Goal: Task Accomplishment & Management: Use online tool/utility

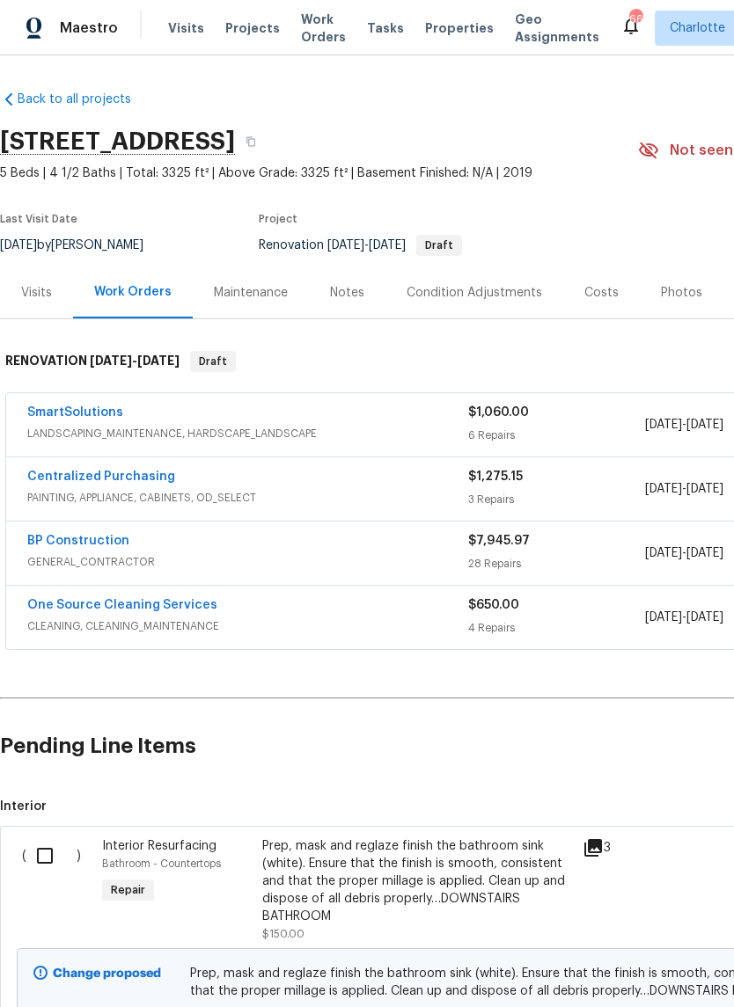
click at [49, 546] on link "BP Construction" at bounding box center [78, 541] width 102 height 12
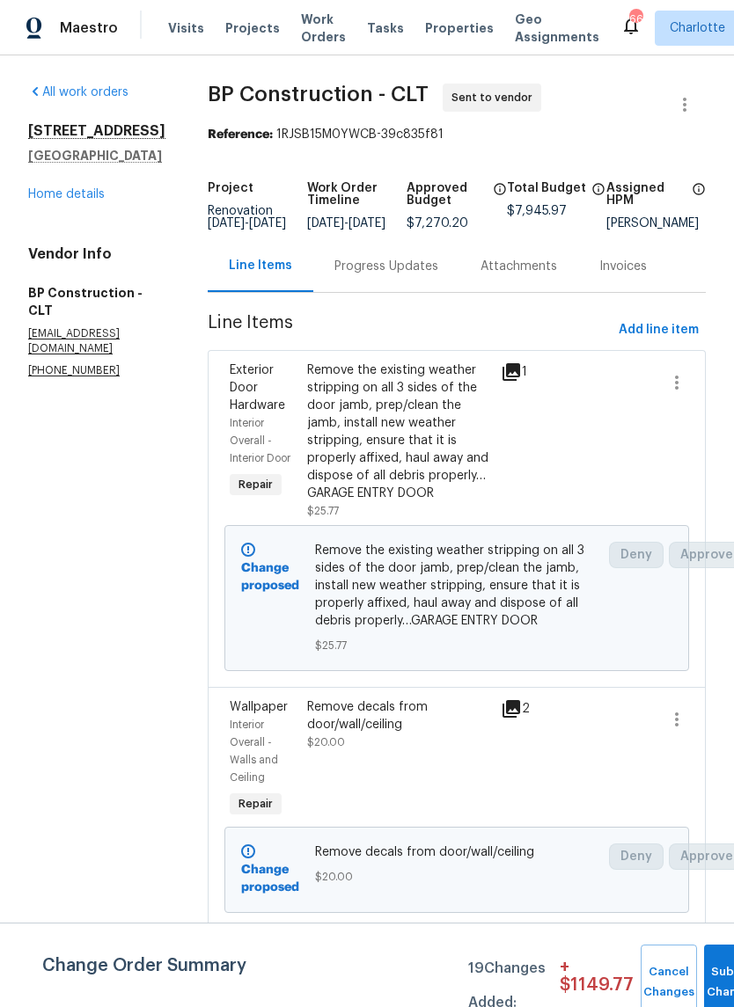
click at [69, 201] on link "Home details" at bounding box center [66, 194] width 77 height 12
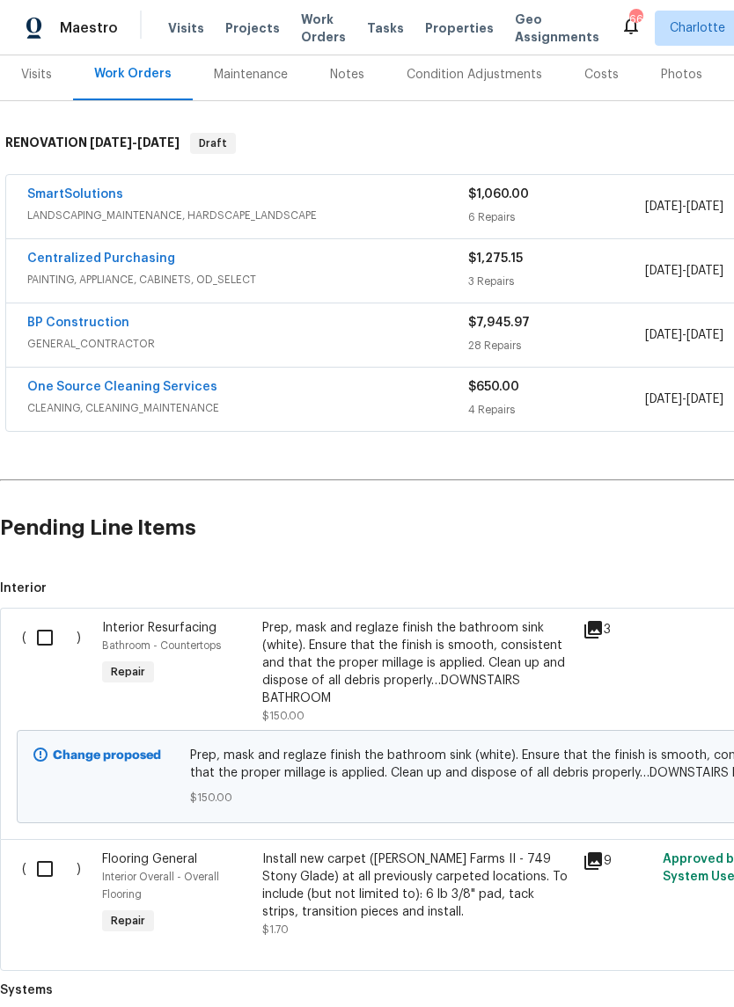
scroll to position [214, 0]
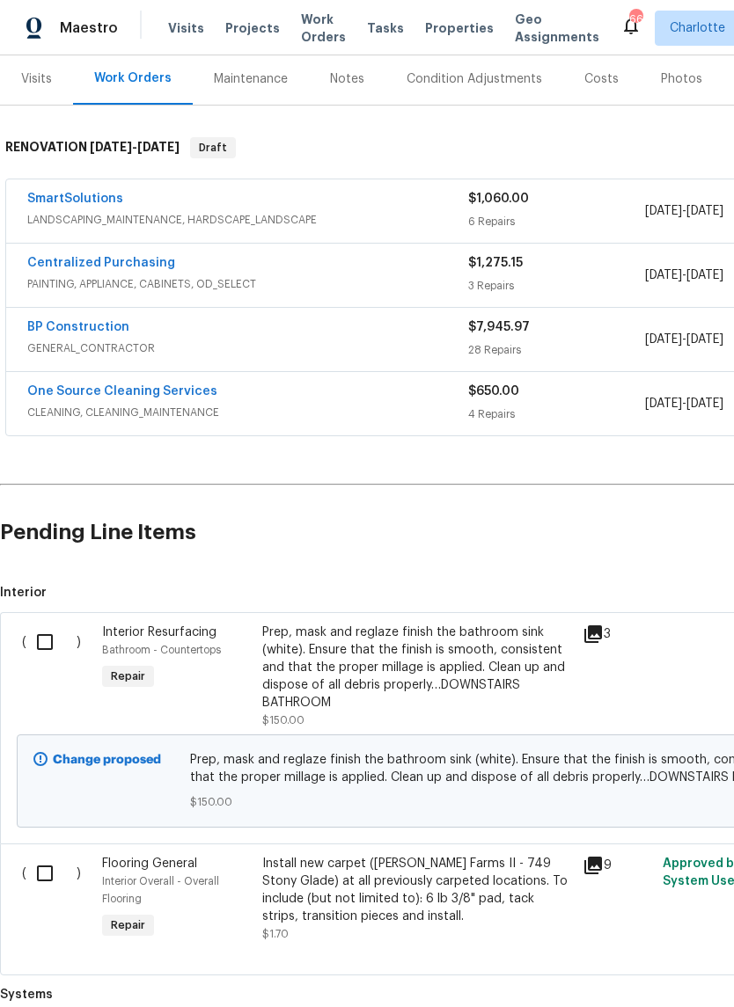
click at [57, 394] on link "One Source Cleaning Services" at bounding box center [122, 391] width 190 height 12
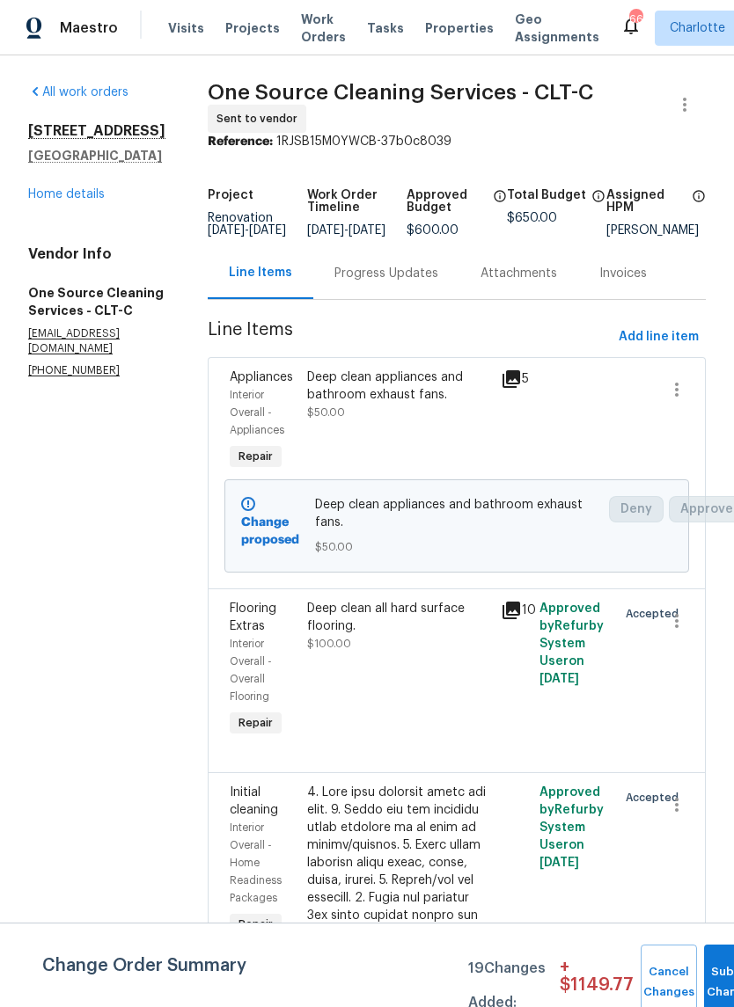
click at [43, 195] on link "Home details" at bounding box center [66, 194] width 77 height 12
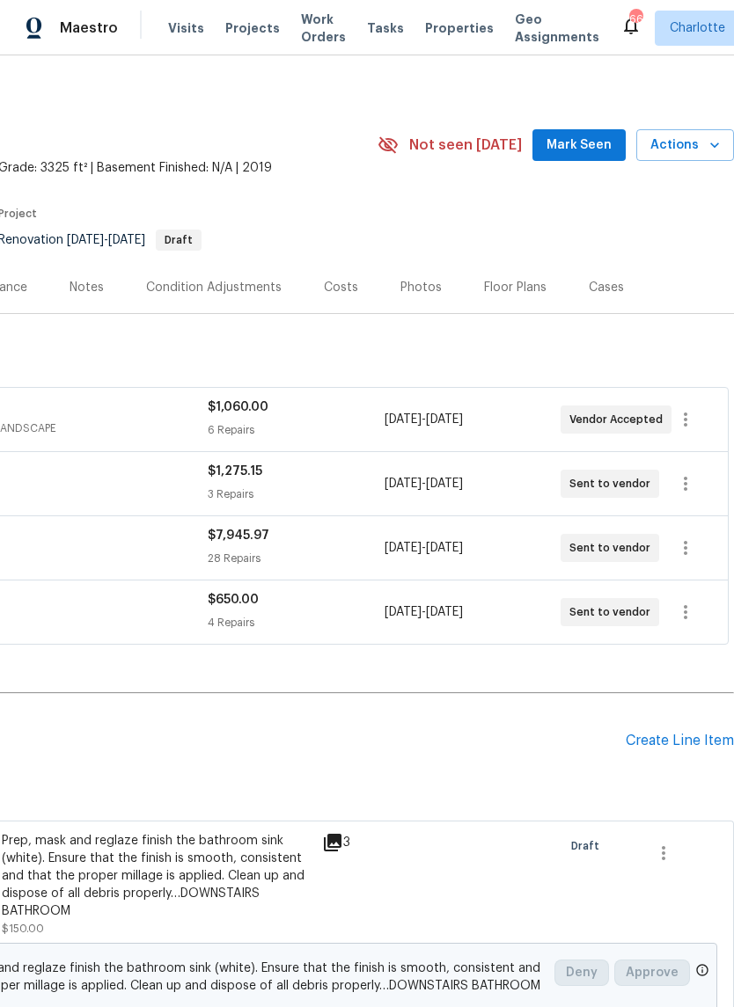
scroll to position [5, 260]
click at [690, 555] on icon "button" at bounding box center [685, 547] width 21 height 21
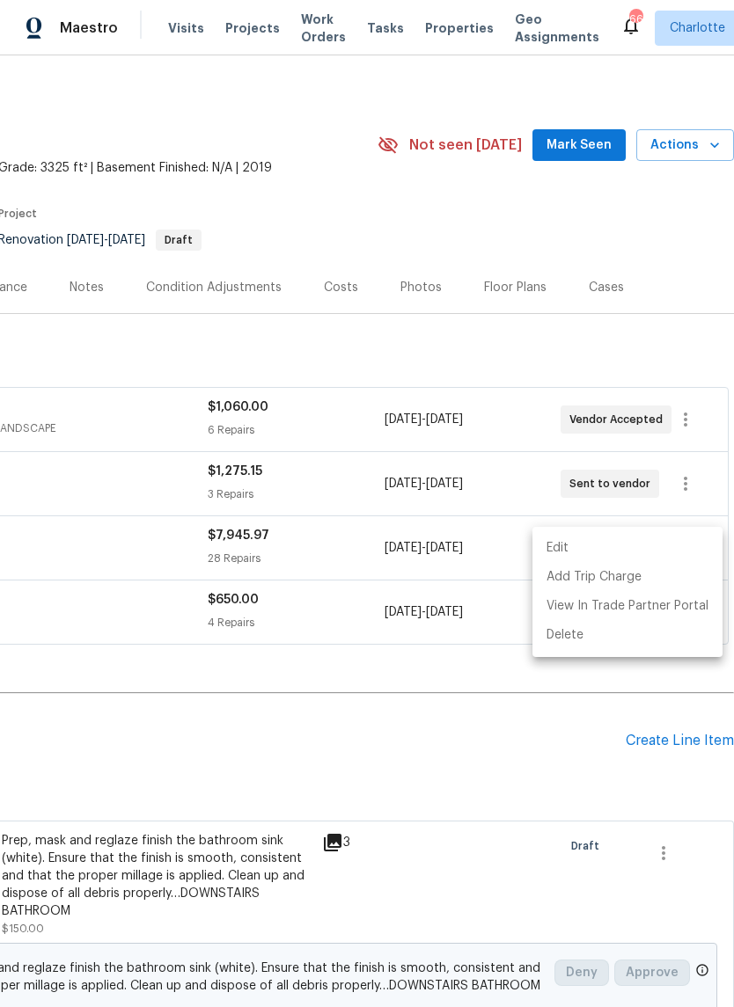
click at [627, 548] on li "Edit" at bounding box center [627, 548] width 190 height 29
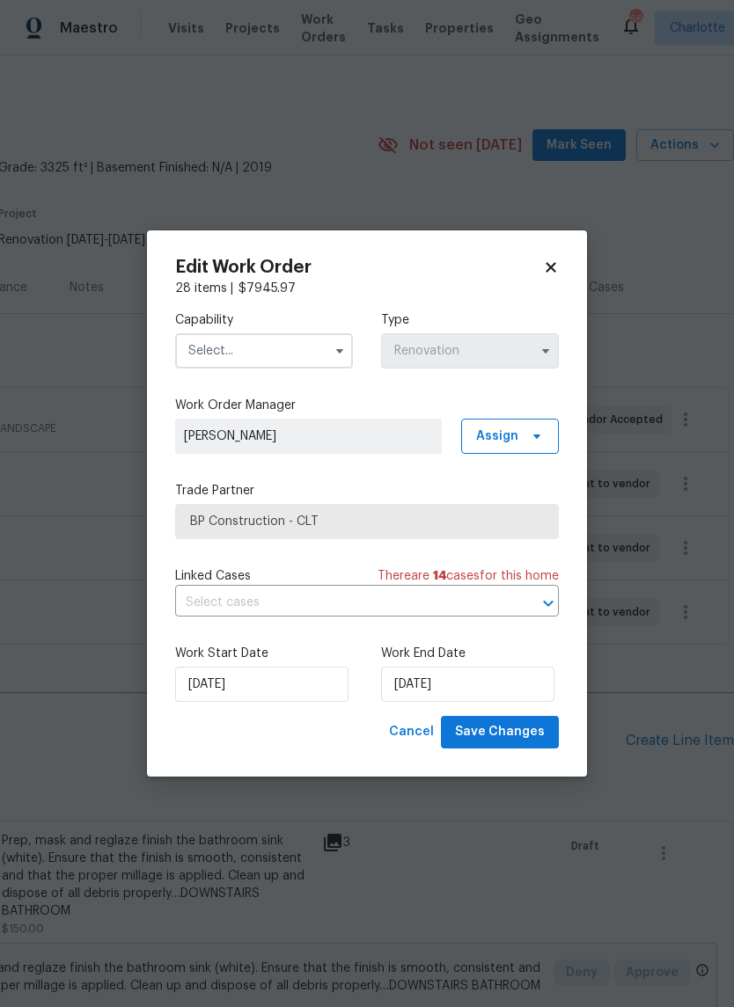
click at [310, 347] on input "text" at bounding box center [264, 350] width 178 height 35
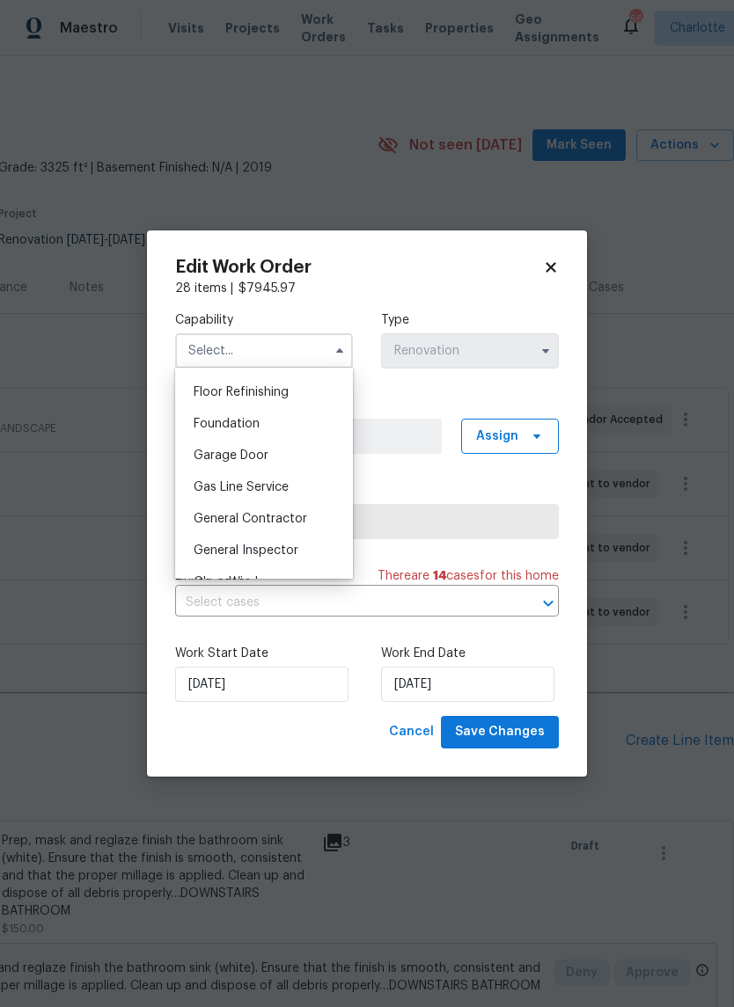
scroll to position [727, 0]
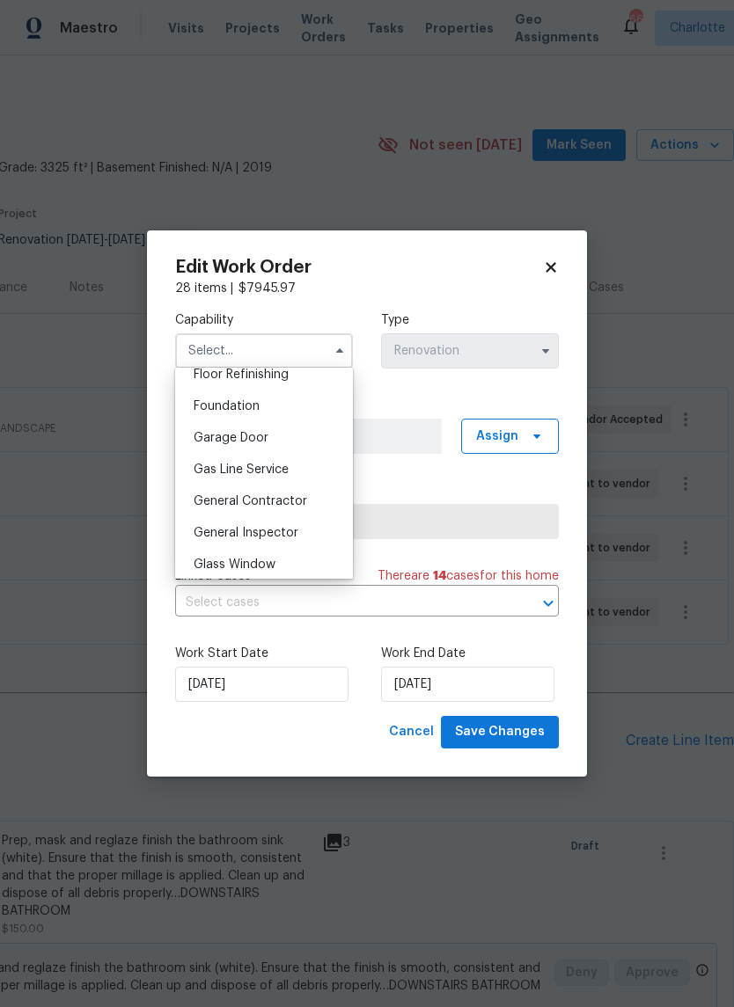
click at [311, 500] on div "General Contractor" at bounding box center [263, 501] width 169 height 32
type input "General Contractor"
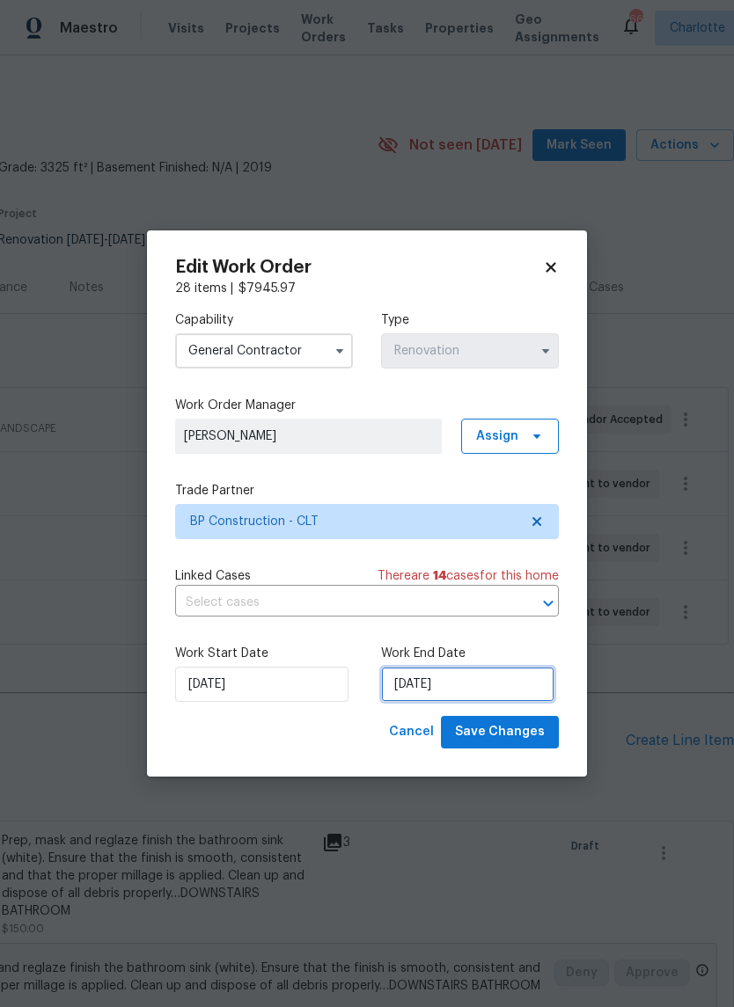
click at [455, 685] on input "[DATE]" at bounding box center [467, 684] width 173 height 35
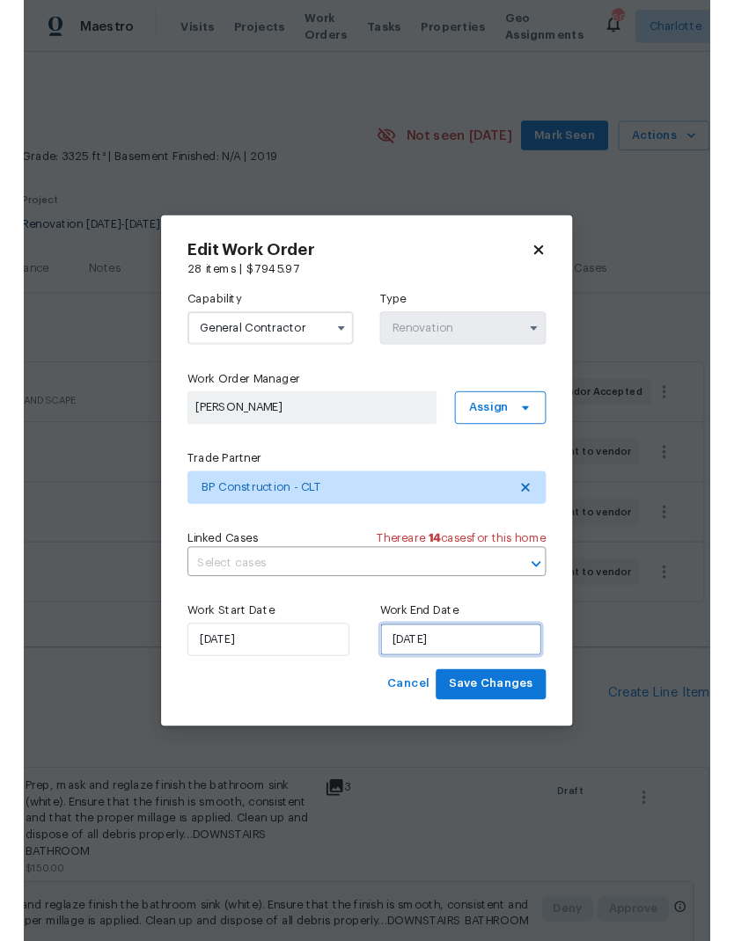
scroll to position [40, 0]
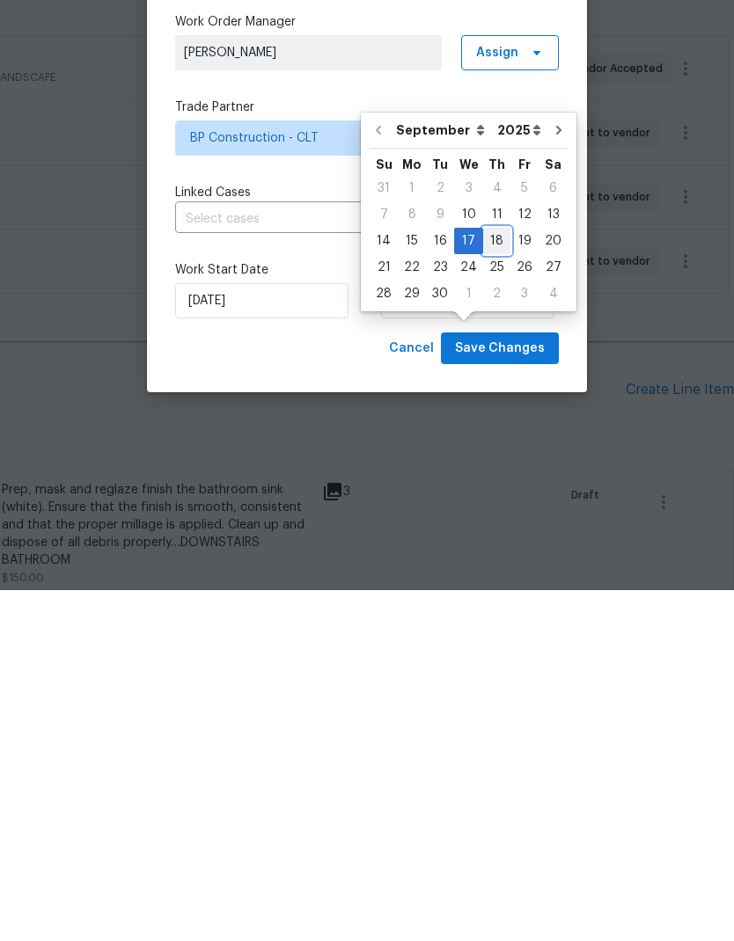
click at [494, 580] on div "18" at bounding box center [496, 592] width 27 height 25
type input "[DATE]"
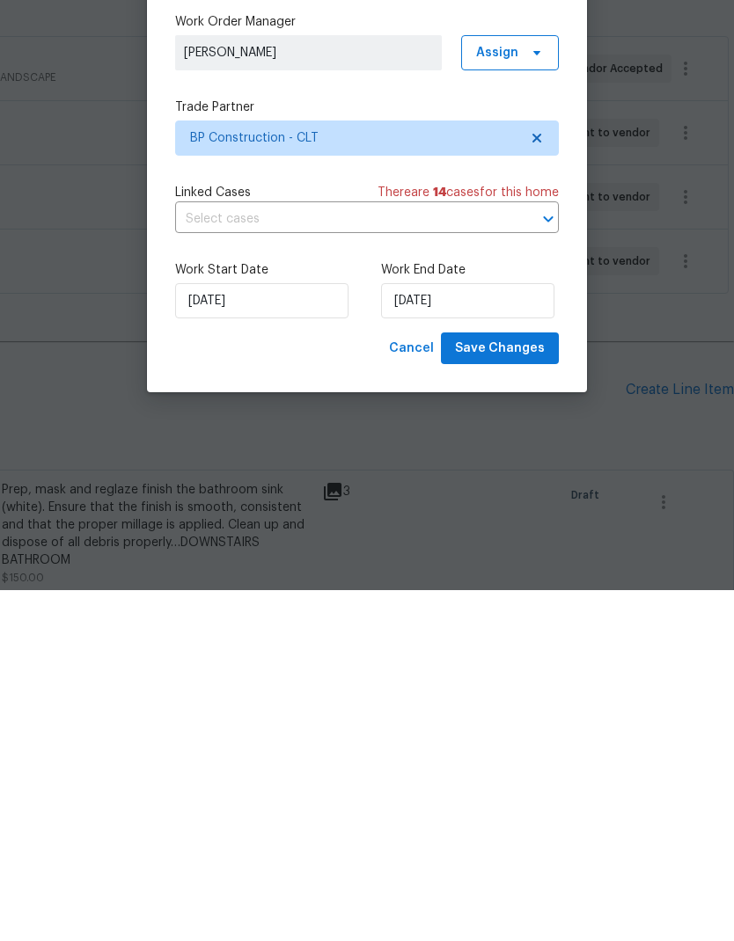
scroll to position [70, 0]
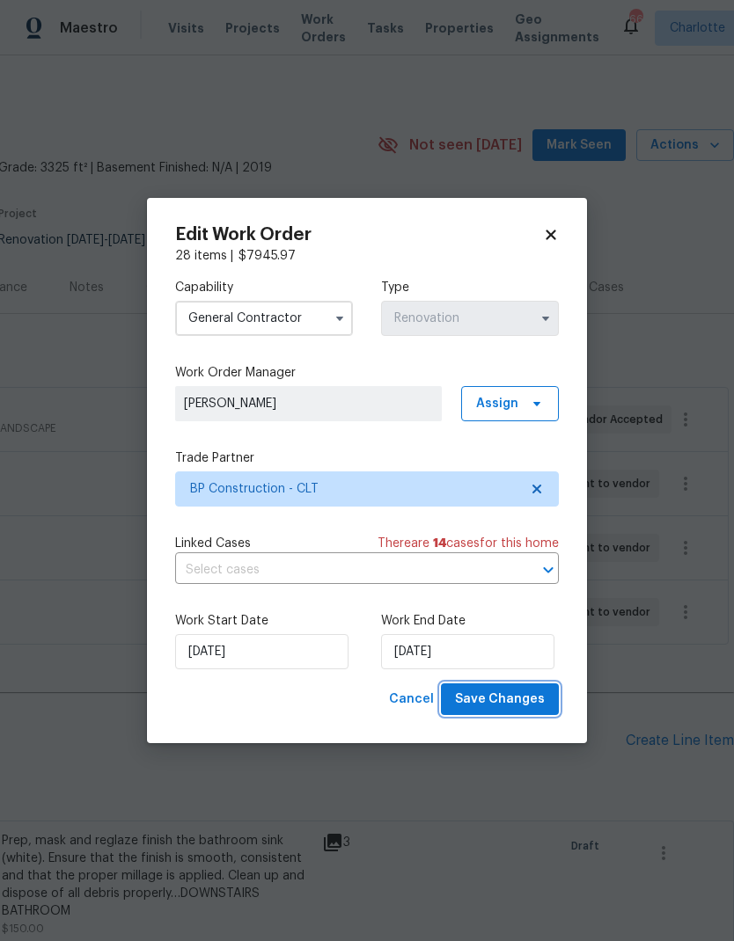
click at [522, 694] on span "Save Changes" at bounding box center [500, 700] width 90 height 22
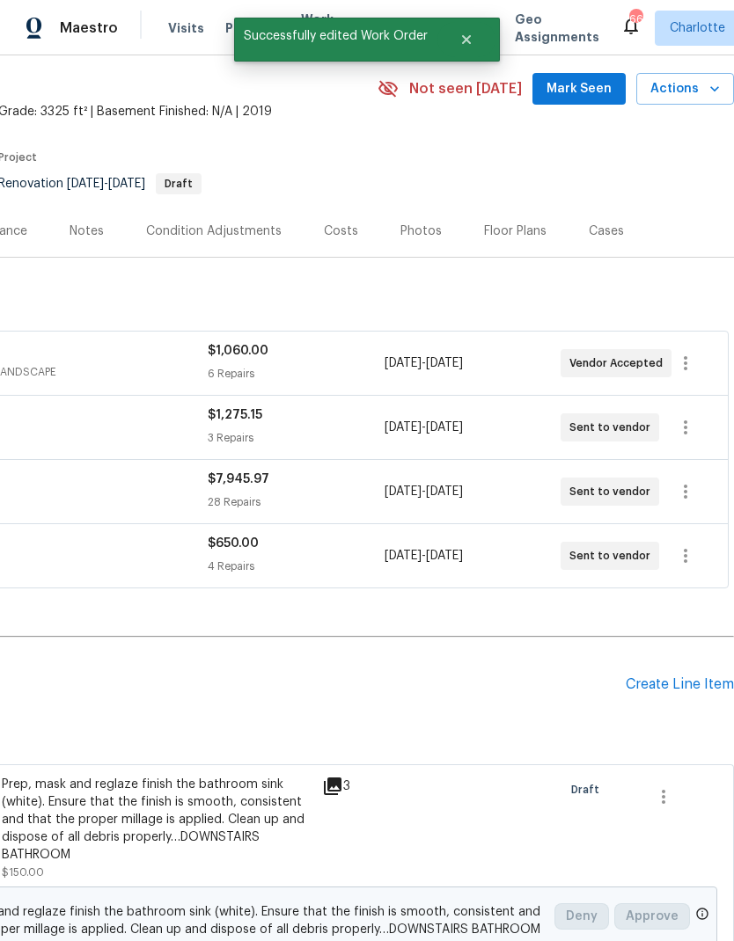
scroll to position [61, 260]
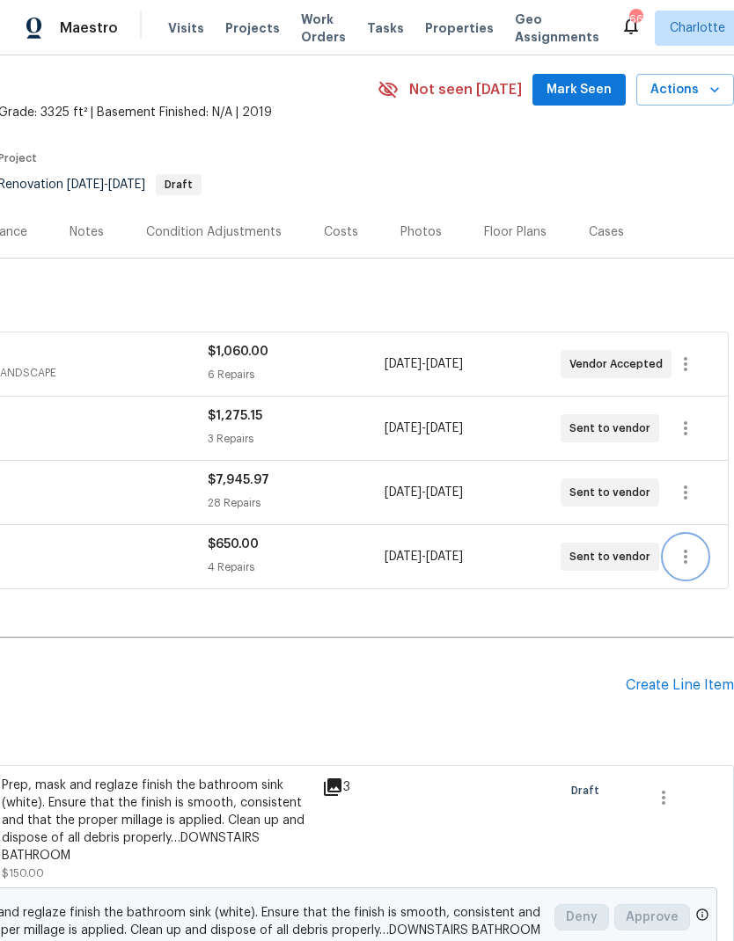
click at [685, 550] on icon "button" at bounding box center [685, 557] width 4 height 14
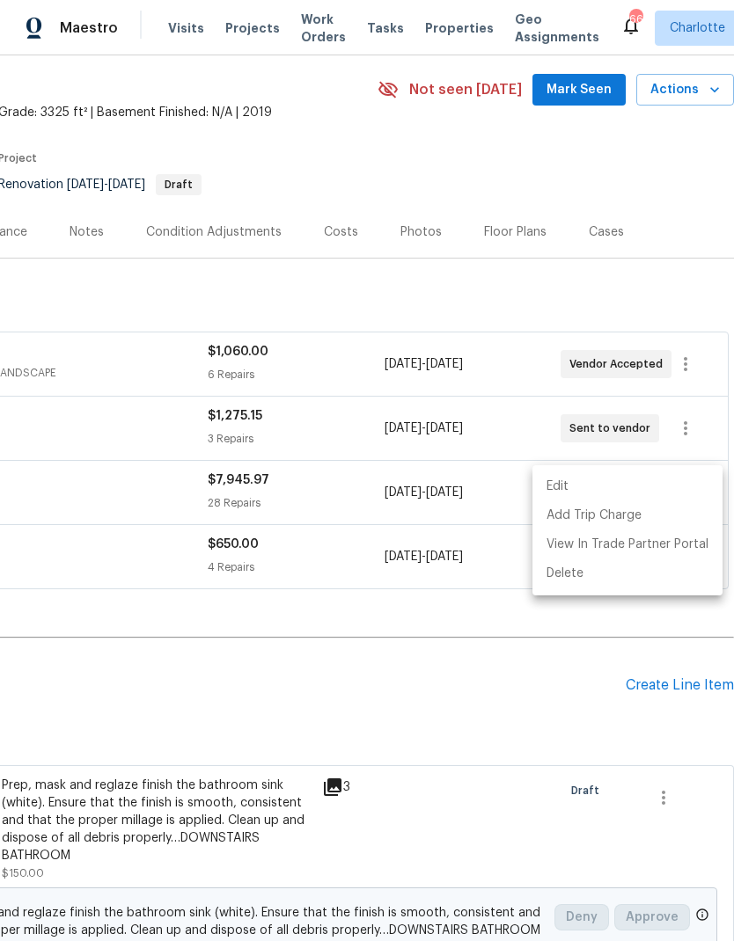
click at [602, 485] on li "Edit" at bounding box center [627, 486] width 190 height 29
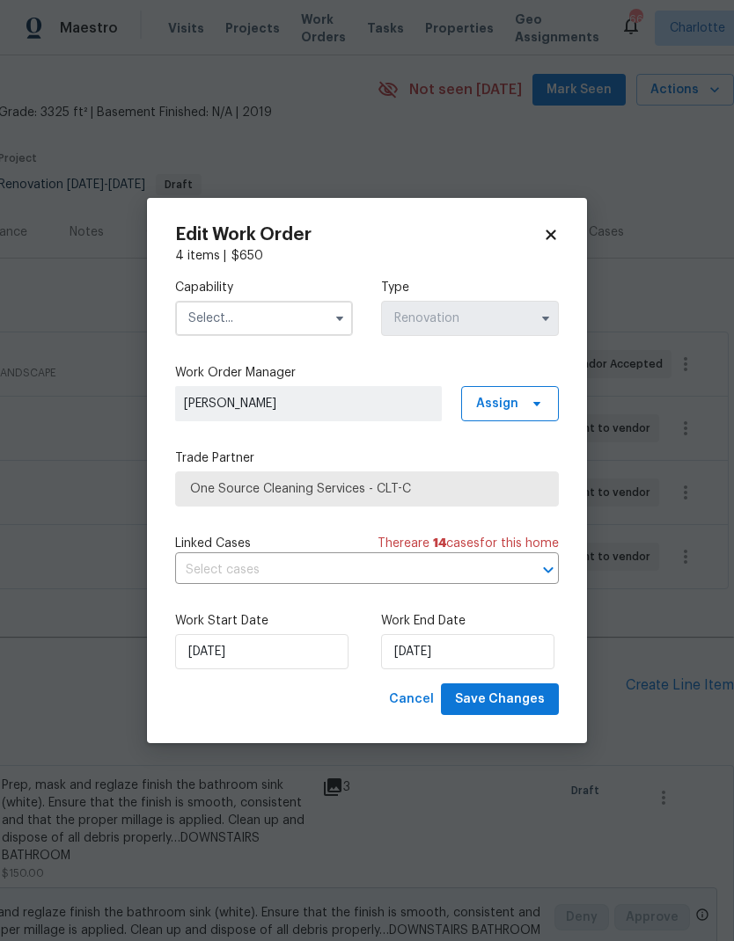
click at [311, 311] on input "text" at bounding box center [264, 318] width 178 height 35
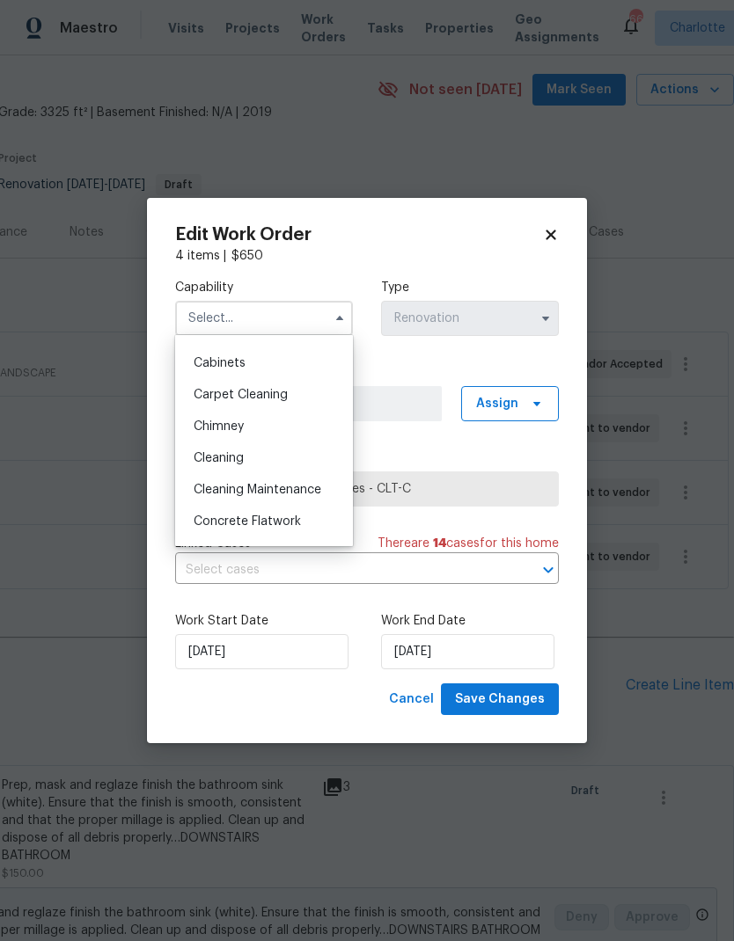
scroll to position [164, 0]
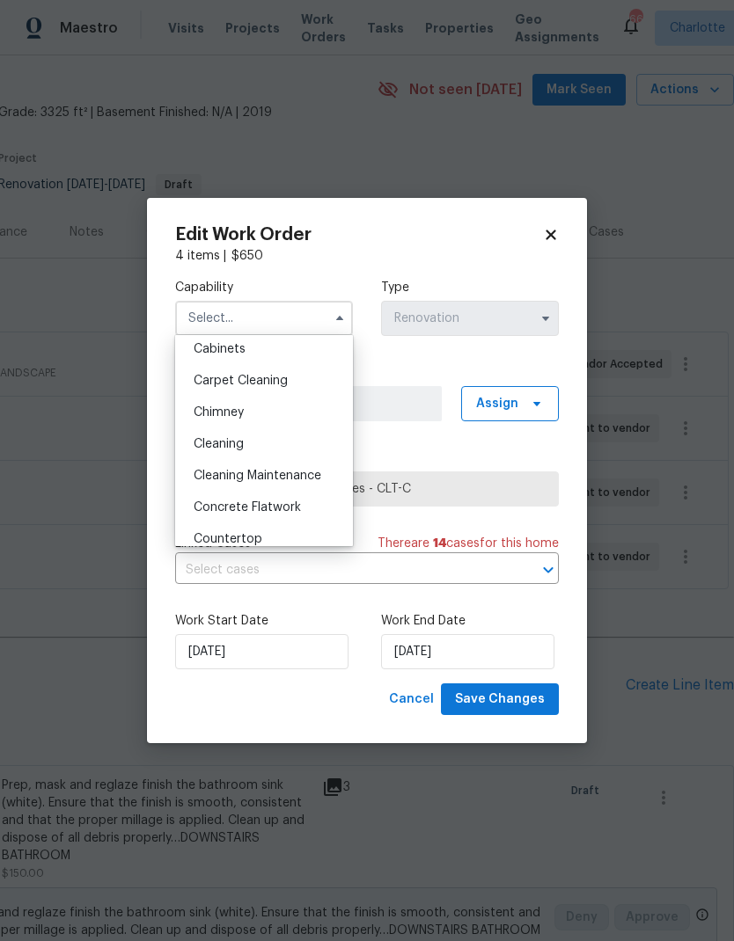
click at [262, 446] on div "Cleaning" at bounding box center [263, 444] width 169 height 32
type input "Cleaning"
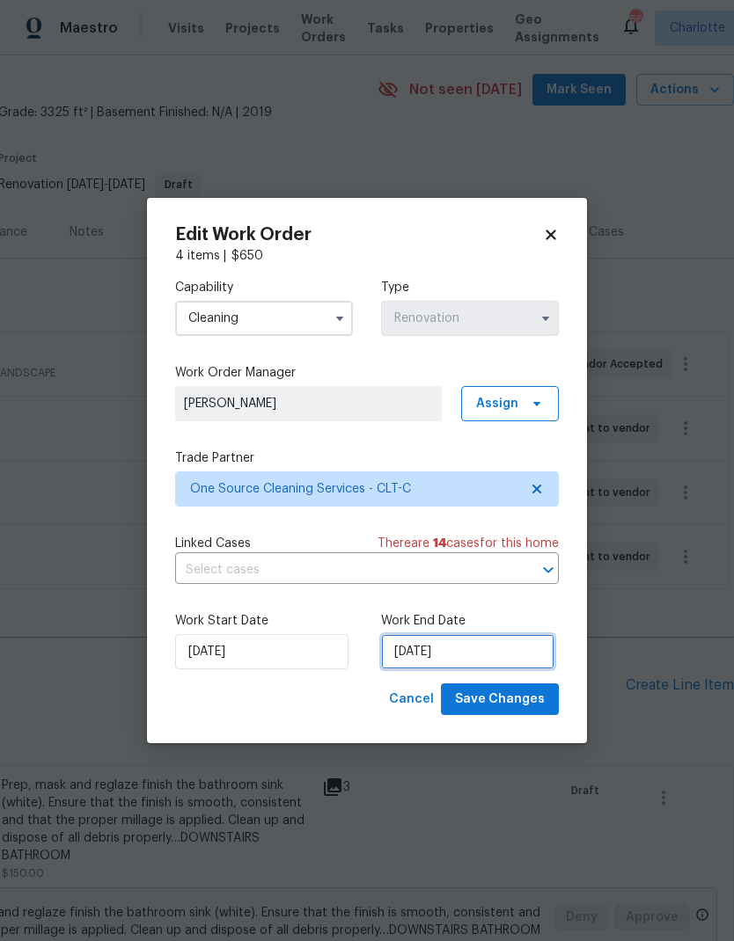
click at [456, 653] on input "[DATE]" at bounding box center [467, 651] width 173 height 35
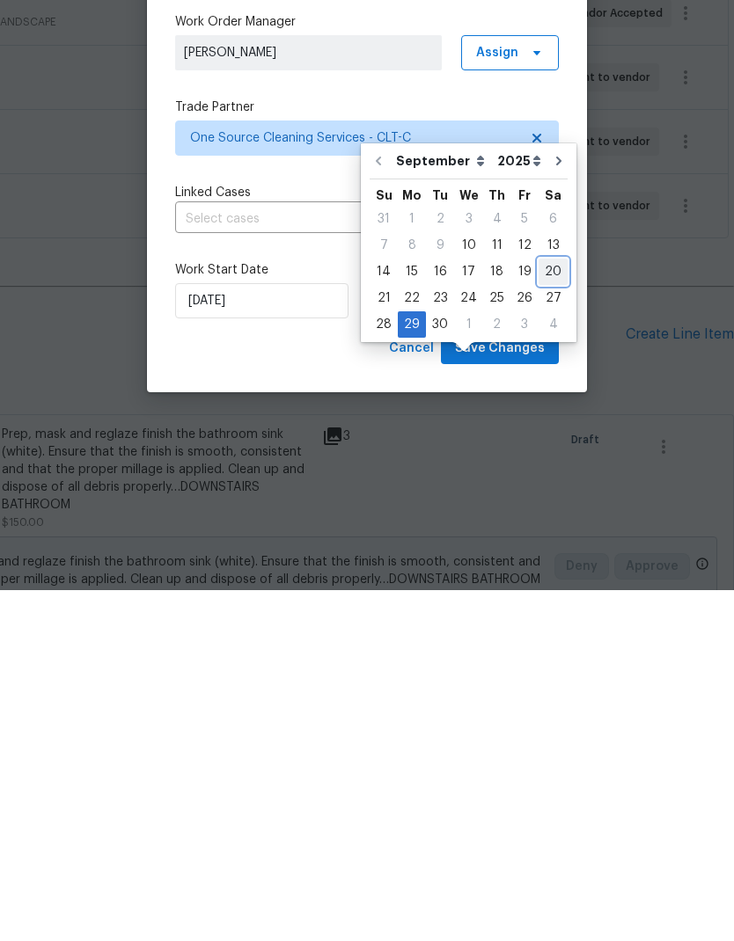
click at [553, 610] on div "20" at bounding box center [552, 622] width 29 height 25
type input "[DATE]"
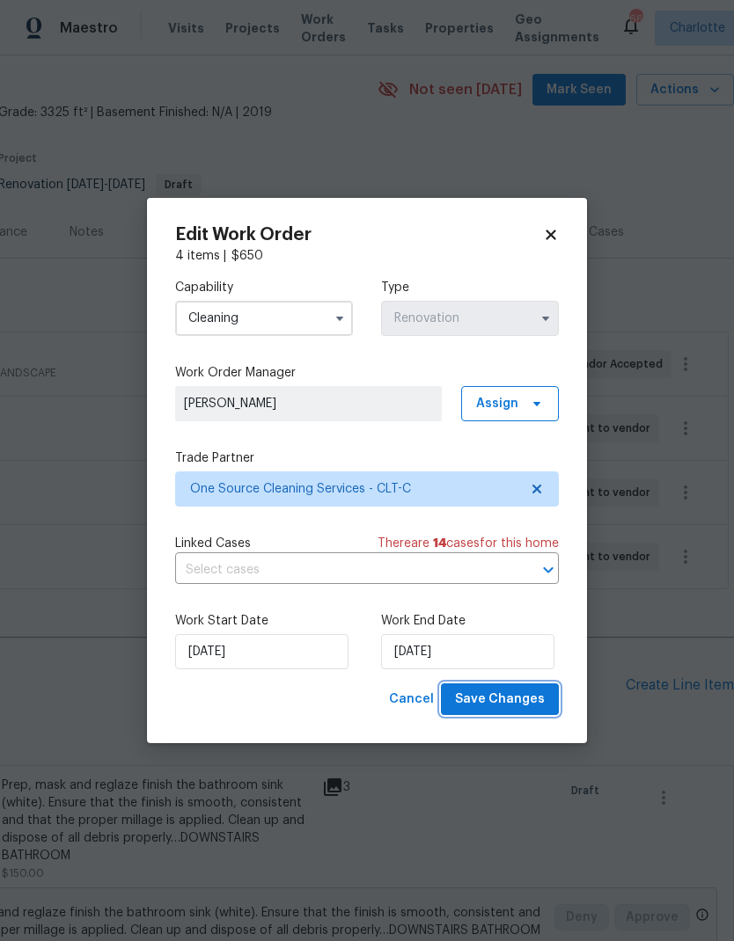
click at [536, 706] on span "Save Changes" at bounding box center [500, 700] width 90 height 22
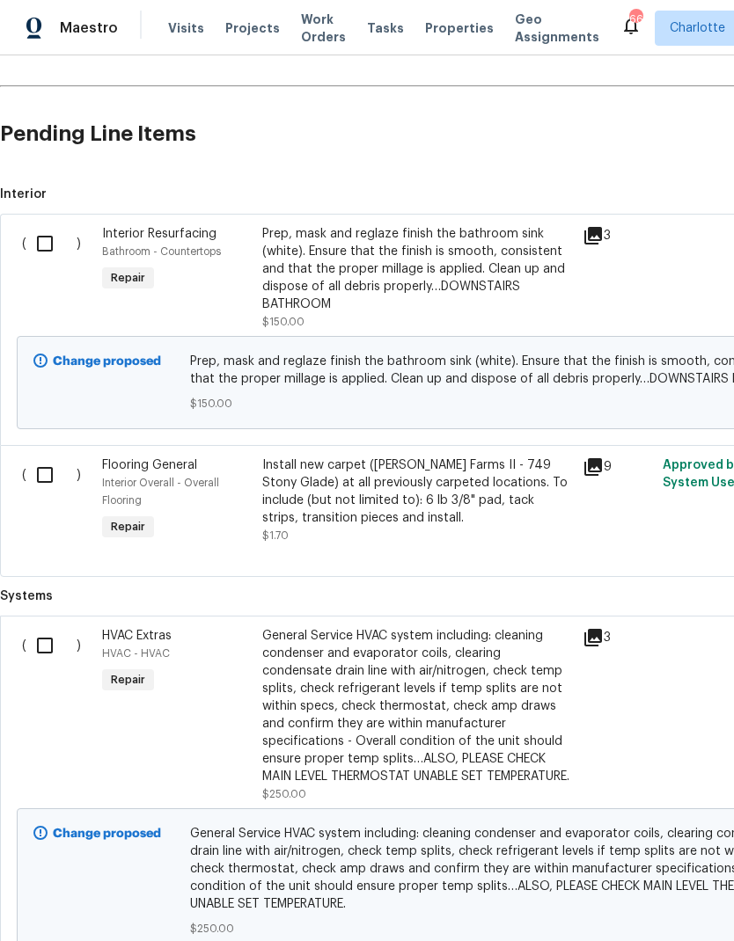
scroll to position [613, 0]
click at [47, 456] on input "checkbox" at bounding box center [51, 474] width 50 height 37
checkbox input "true"
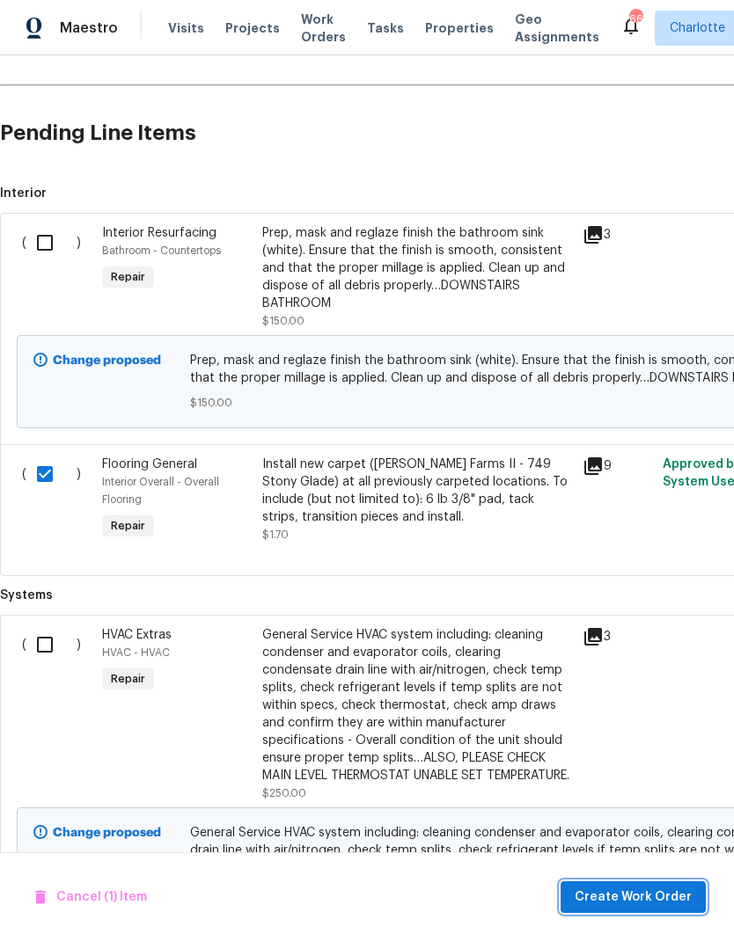
click at [631, 889] on span "Create Work Order" at bounding box center [632, 898] width 117 height 22
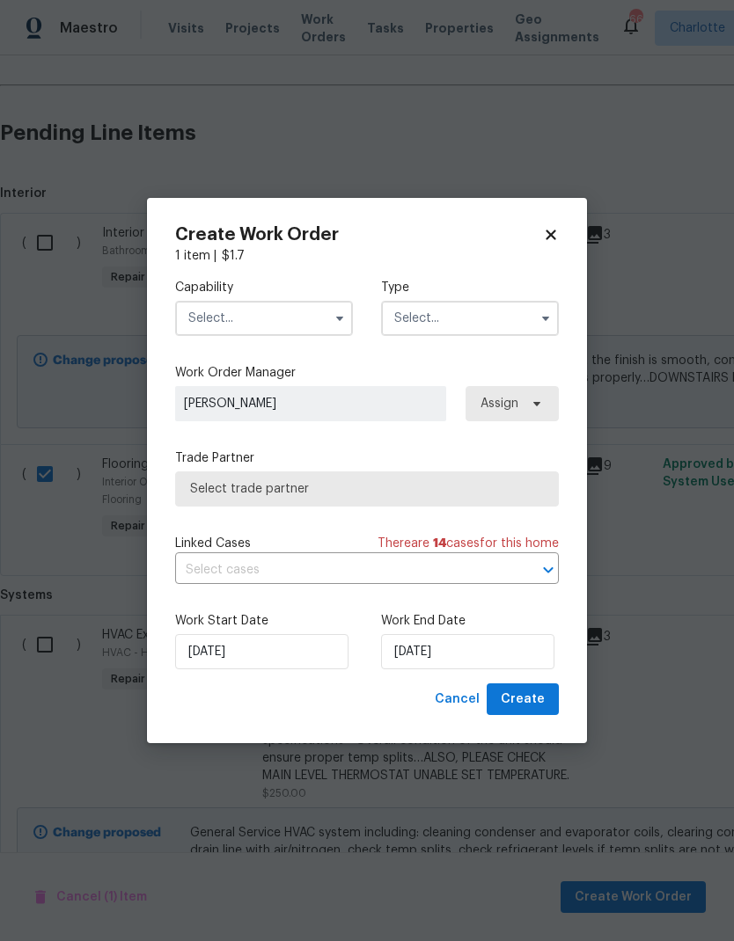
click at [301, 322] on input "text" at bounding box center [264, 318] width 178 height 35
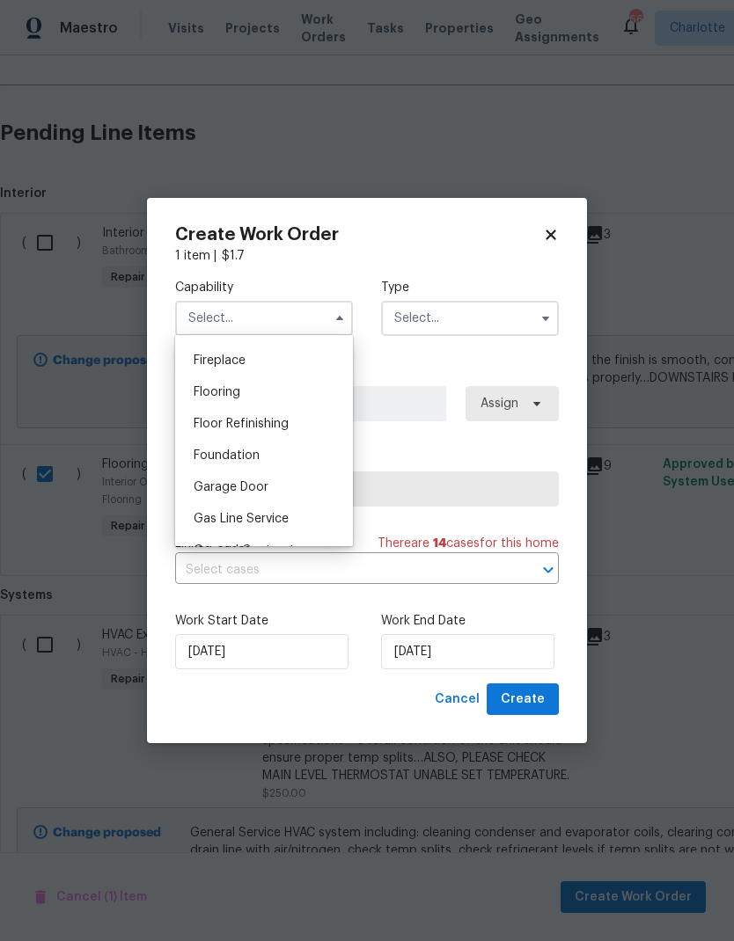
scroll to position [647, 0]
click at [308, 383] on div "Flooring" at bounding box center [263, 391] width 169 height 32
type input "Flooring"
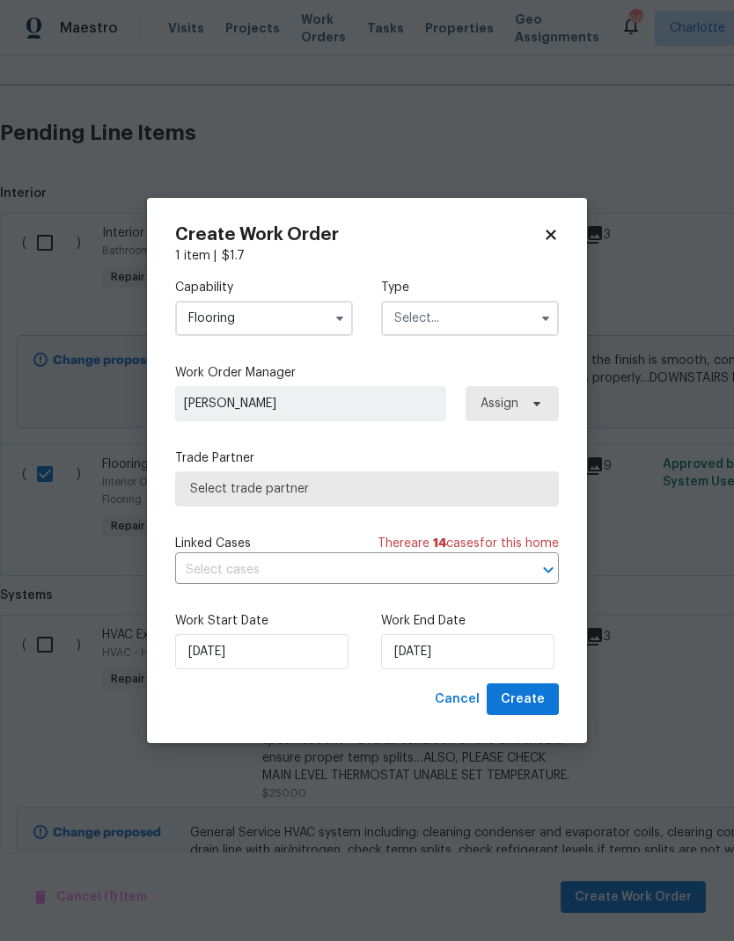
click at [506, 315] on input "text" at bounding box center [470, 318] width 178 height 35
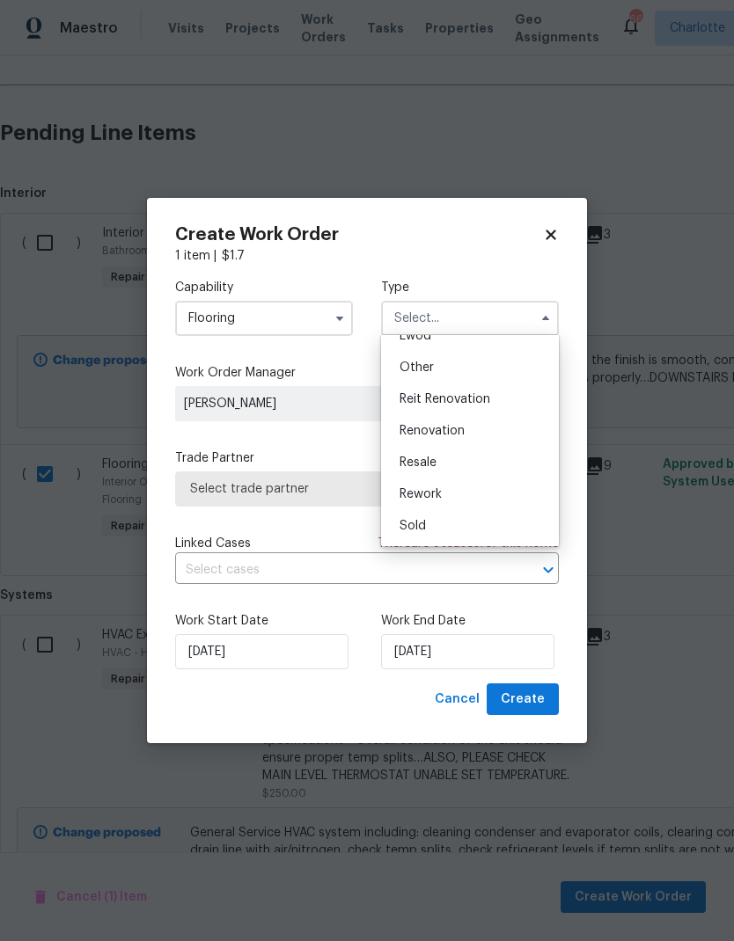
scroll to position [209, 0]
click at [485, 431] on div "Renovation" at bounding box center [469, 431] width 169 height 32
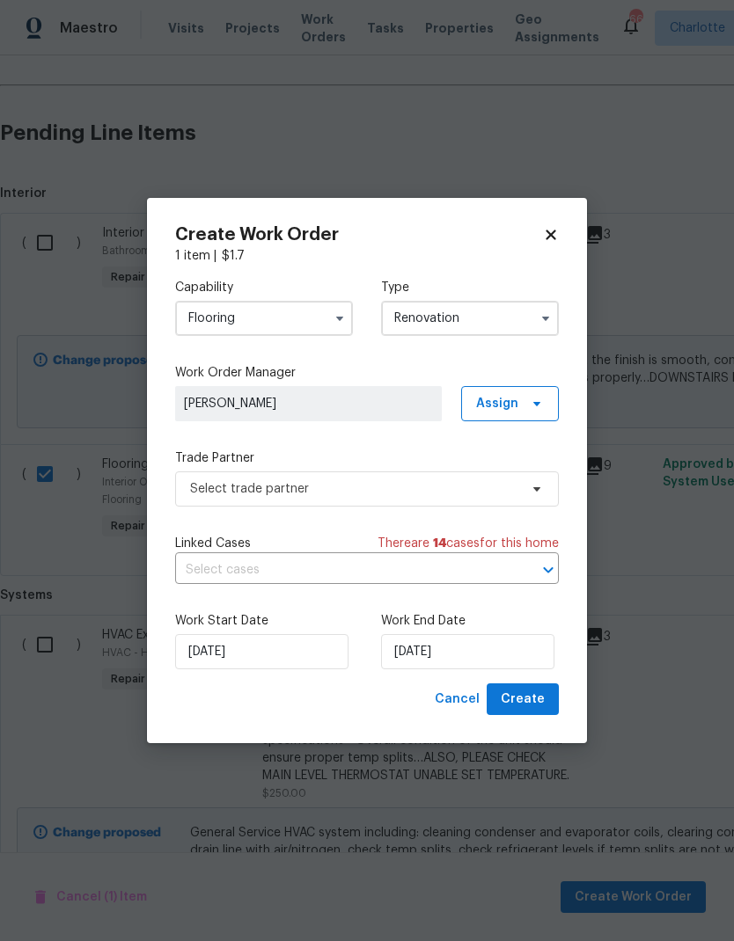
type input "Renovation"
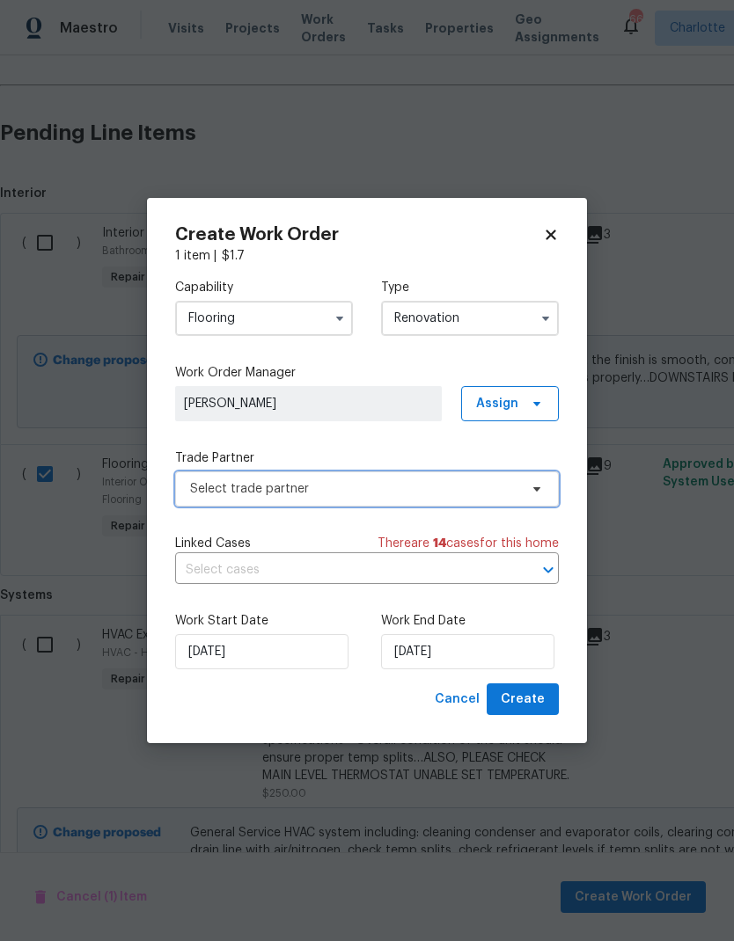
click at [517, 480] on span "Select trade partner" at bounding box center [354, 489] width 328 height 18
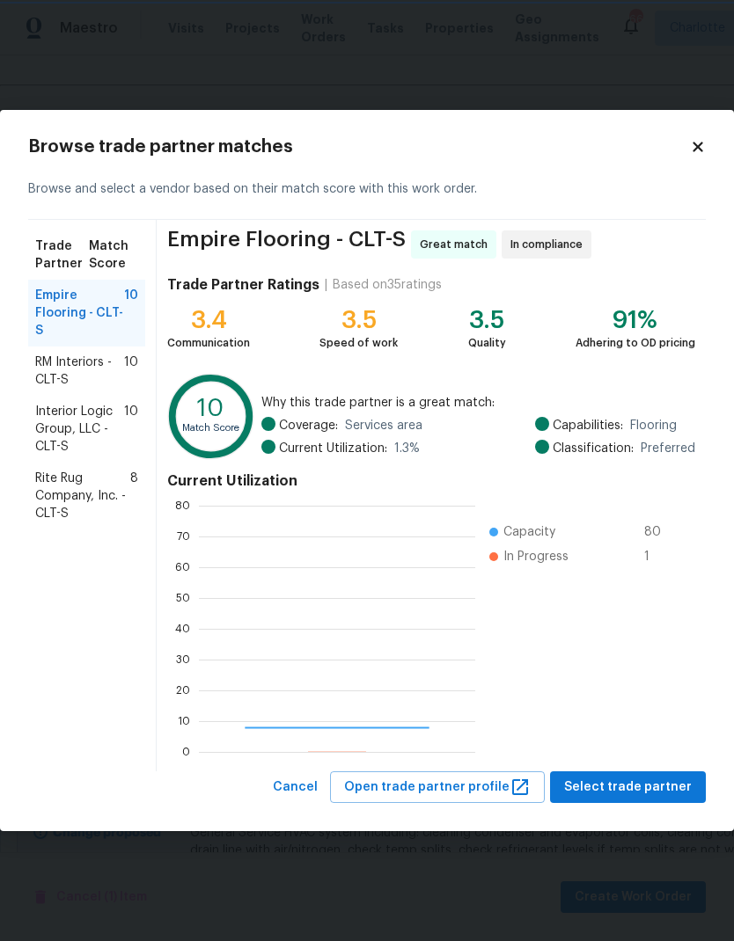
scroll to position [246, 276]
click at [51, 368] on span "RM Interiors - CLT-S" at bounding box center [79, 371] width 89 height 35
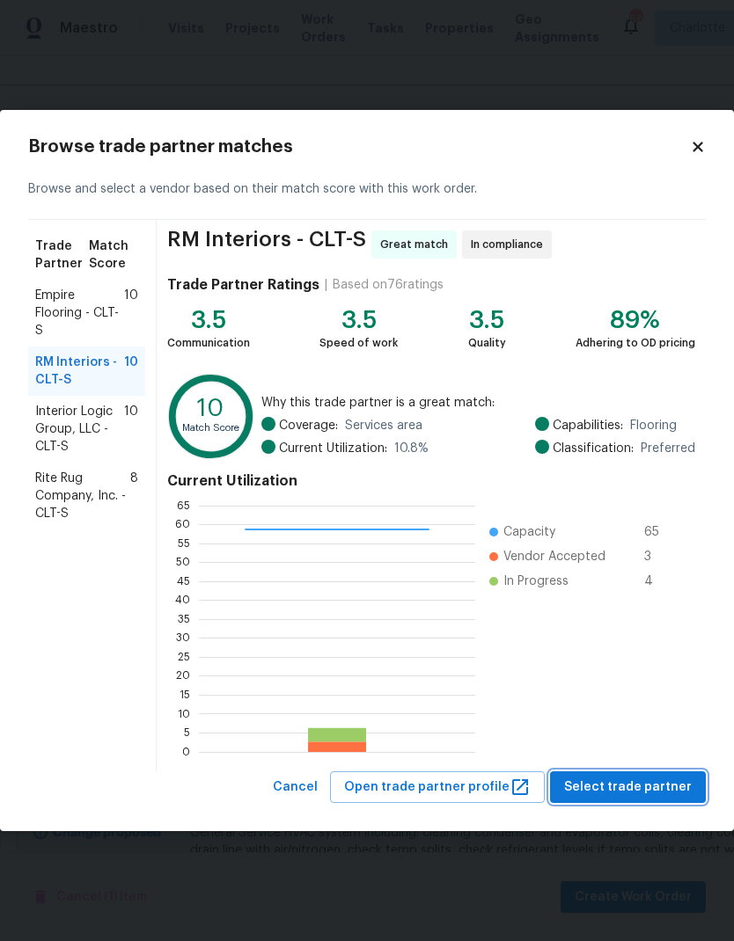
click at [649, 780] on span "Select trade partner" at bounding box center [628, 788] width 128 height 22
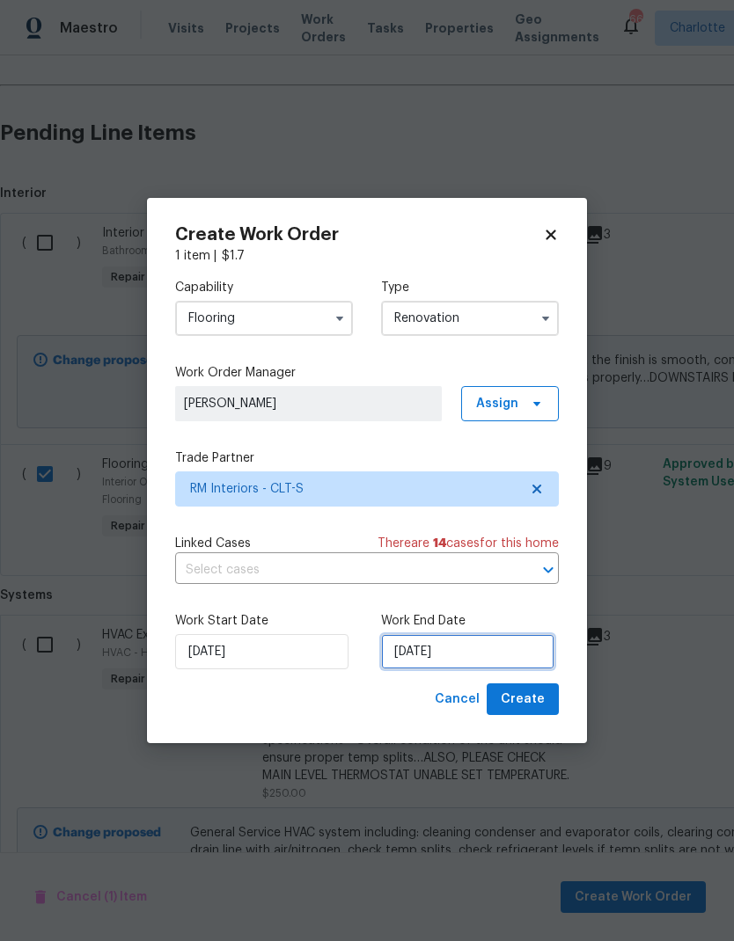
click at [452, 650] on input "[DATE]" at bounding box center [467, 651] width 173 height 35
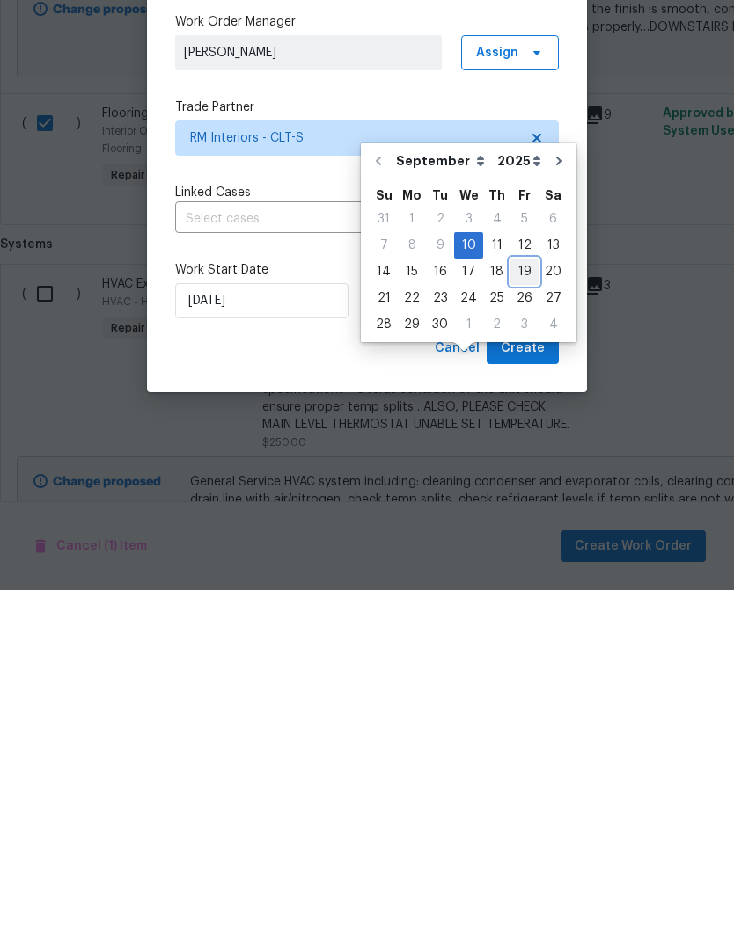
click at [520, 610] on div "19" at bounding box center [524, 622] width 28 height 25
type input "[DATE]"
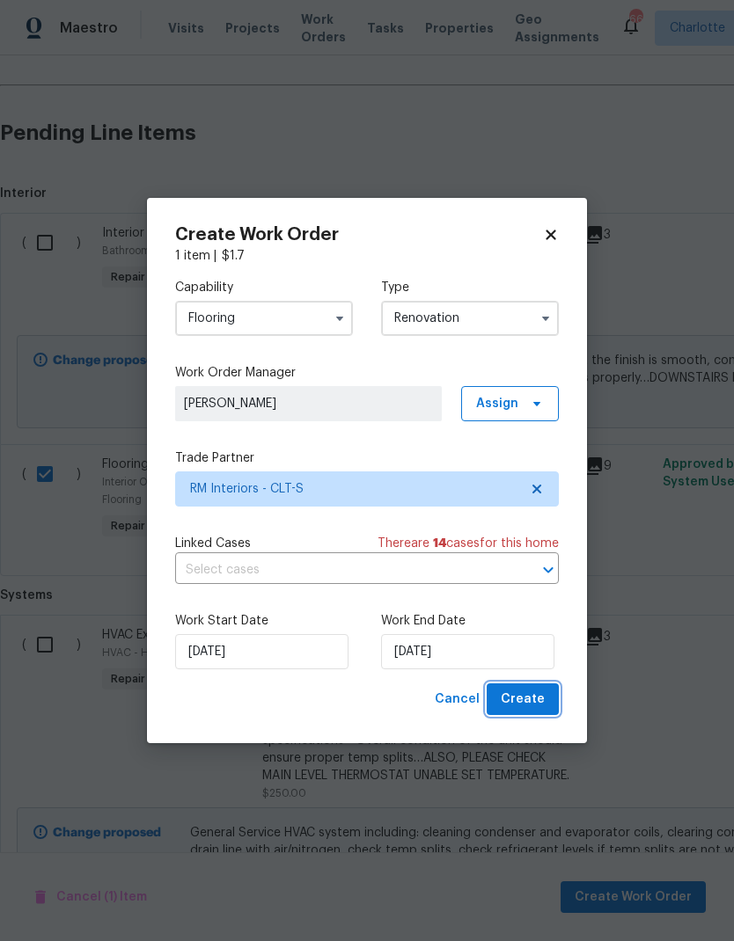
click at [530, 694] on span "Create" at bounding box center [522, 700] width 44 height 22
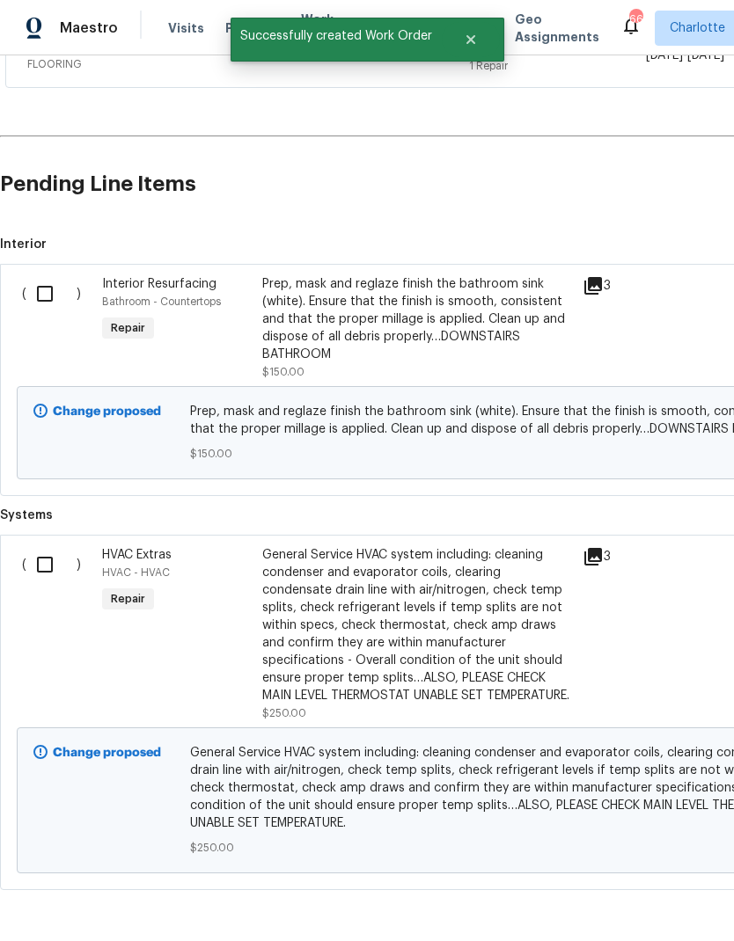
scroll to position [625, 0]
click at [47, 276] on input "checkbox" at bounding box center [51, 294] width 50 height 37
checkbox input "true"
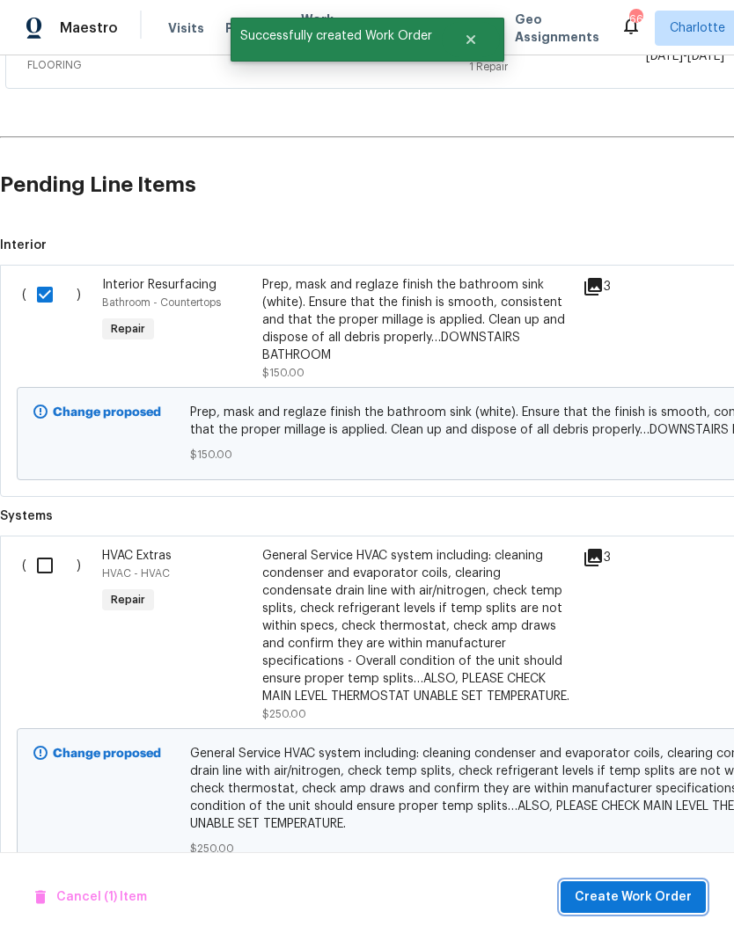
click at [633, 897] on span "Create Work Order" at bounding box center [632, 898] width 117 height 22
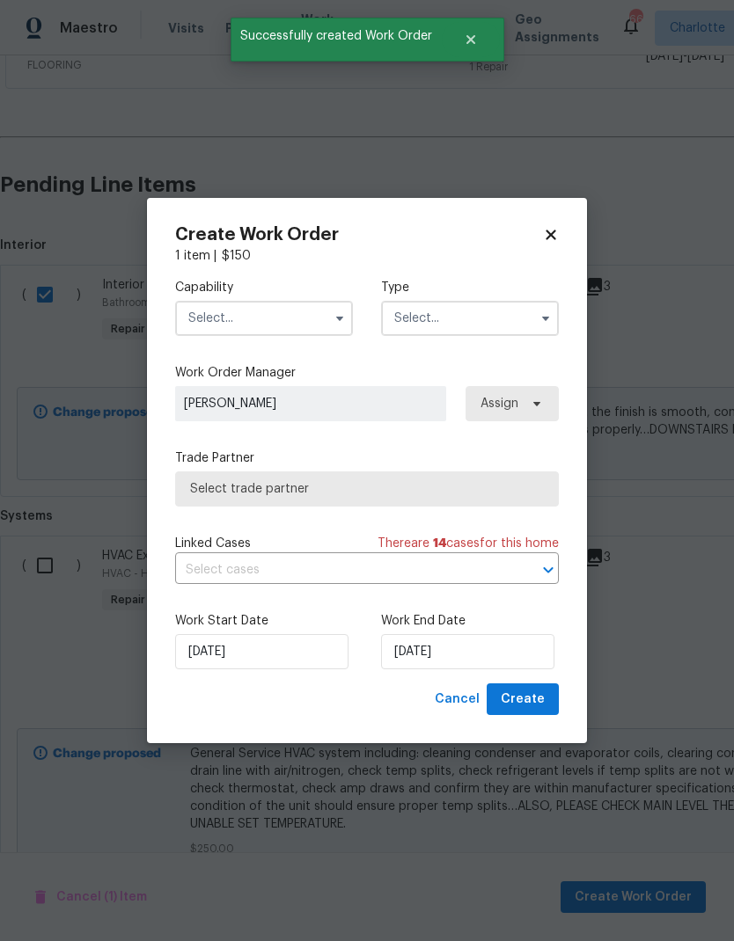
click at [299, 325] on input "text" at bounding box center [264, 318] width 178 height 35
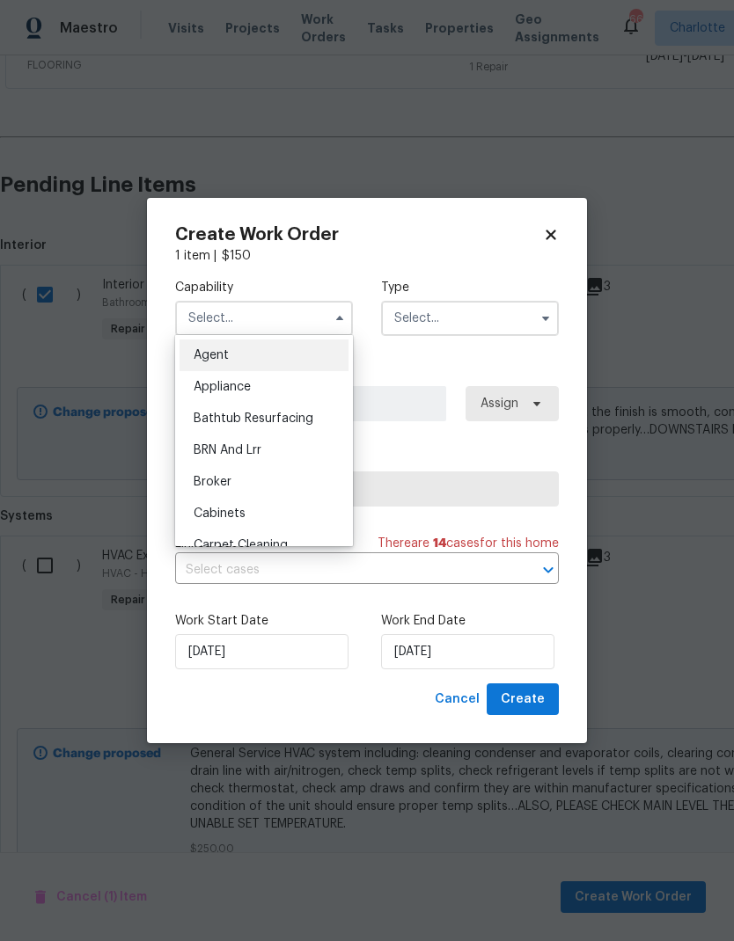
scroll to position [0, 0]
click at [312, 417] on div "Bathtub Resurfacing" at bounding box center [263, 419] width 169 height 32
type input "Bathtub Resurfacing"
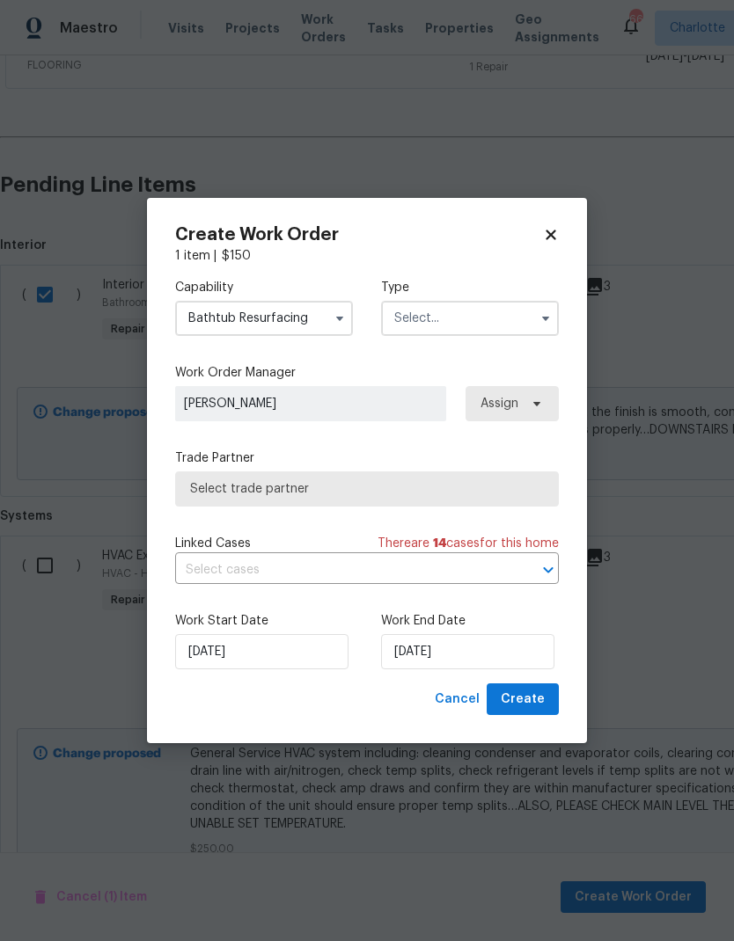
click at [463, 318] on input "text" at bounding box center [470, 318] width 178 height 35
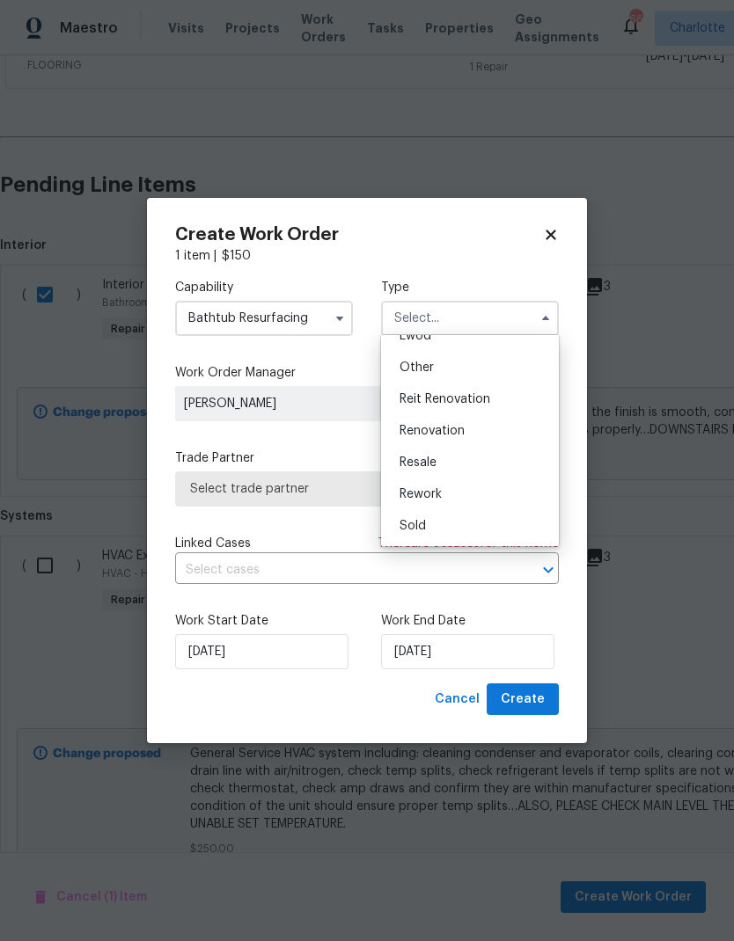
scroll to position [209, 0]
click at [463, 438] on div "Renovation" at bounding box center [469, 431] width 169 height 32
type input "Renovation"
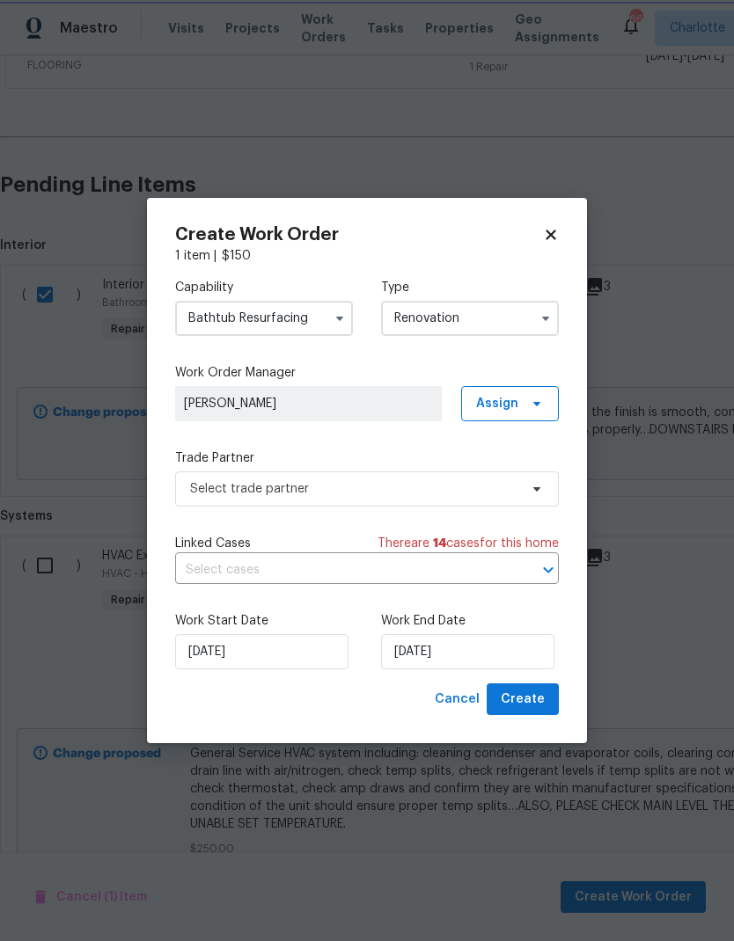
scroll to position [0, 0]
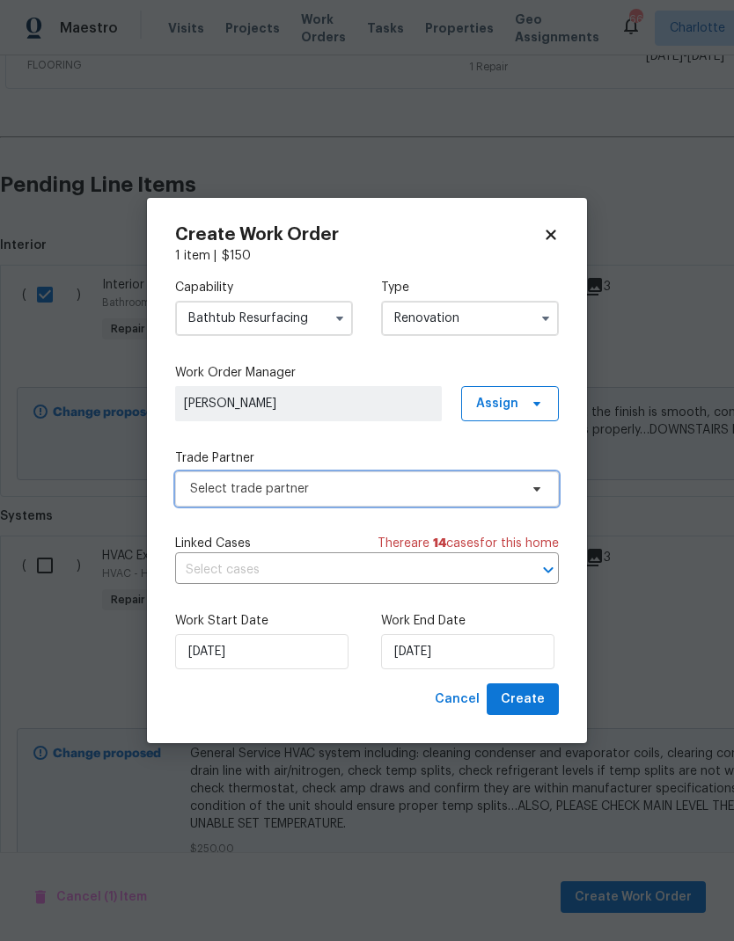
click at [491, 481] on span "Select trade partner" at bounding box center [354, 489] width 328 height 18
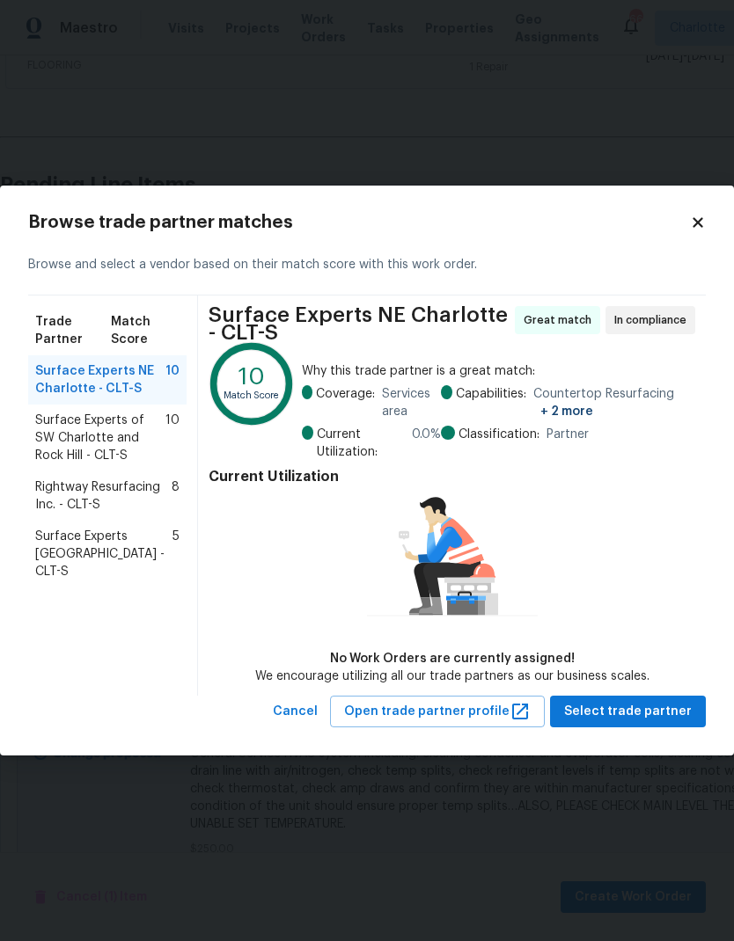
click at [75, 501] on span "Rightway Resurfacing Inc. - CLT-S" at bounding box center [103, 495] width 136 height 35
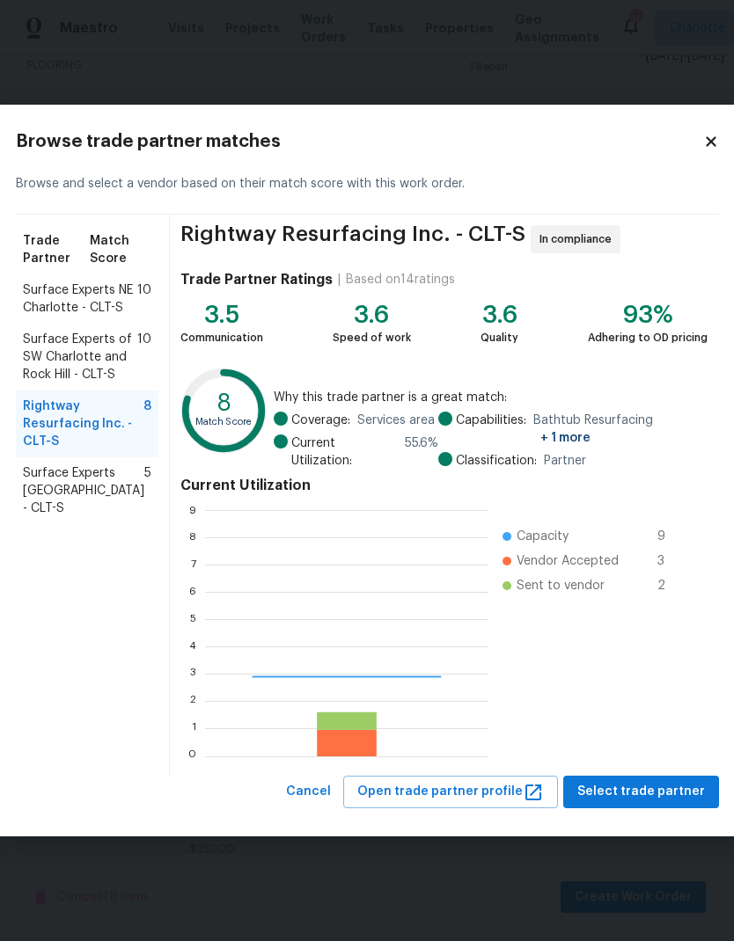
scroll to position [246, 283]
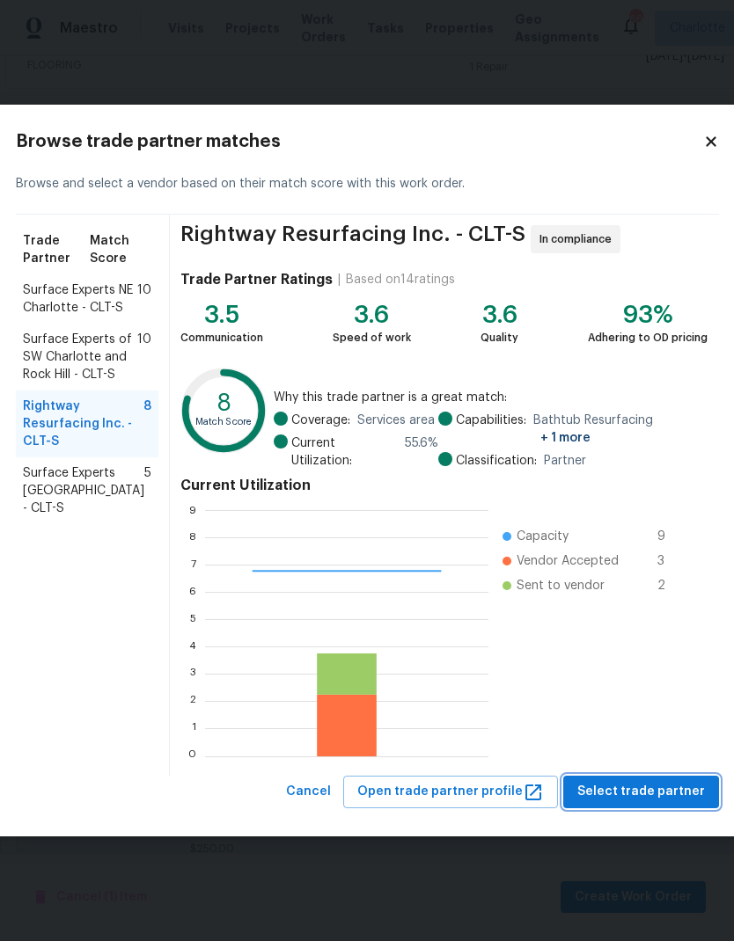
click at [639, 791] on span "Select trade partner" at bounding box center [641, 792] width 128 height 22
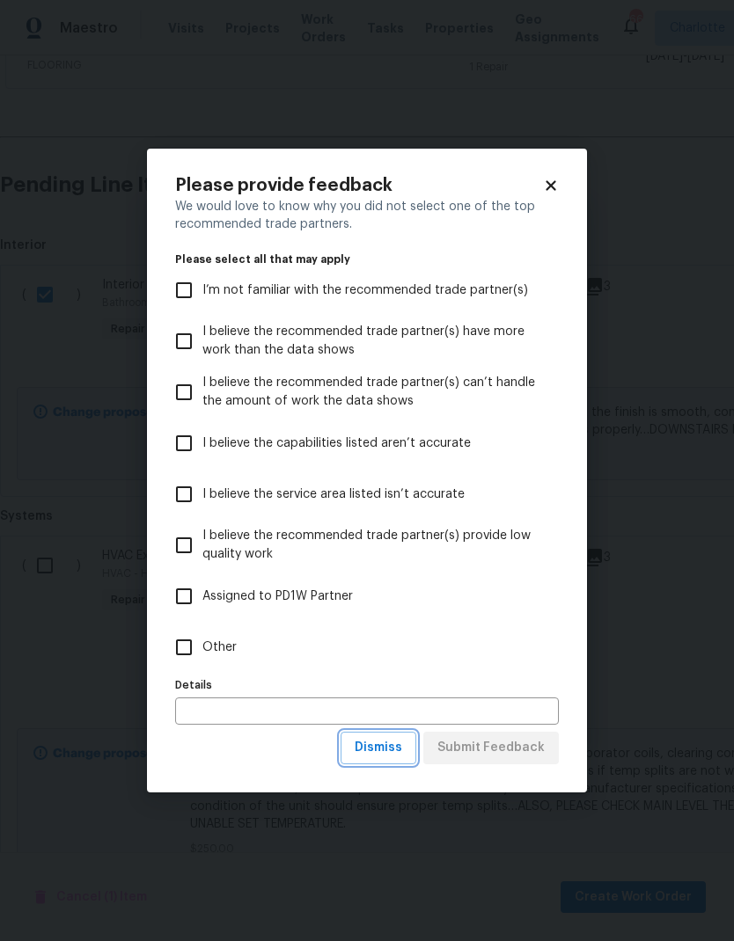
click at [400, 745] on span "Dismiss" at bounding box center [377, 748] width 47 height 22
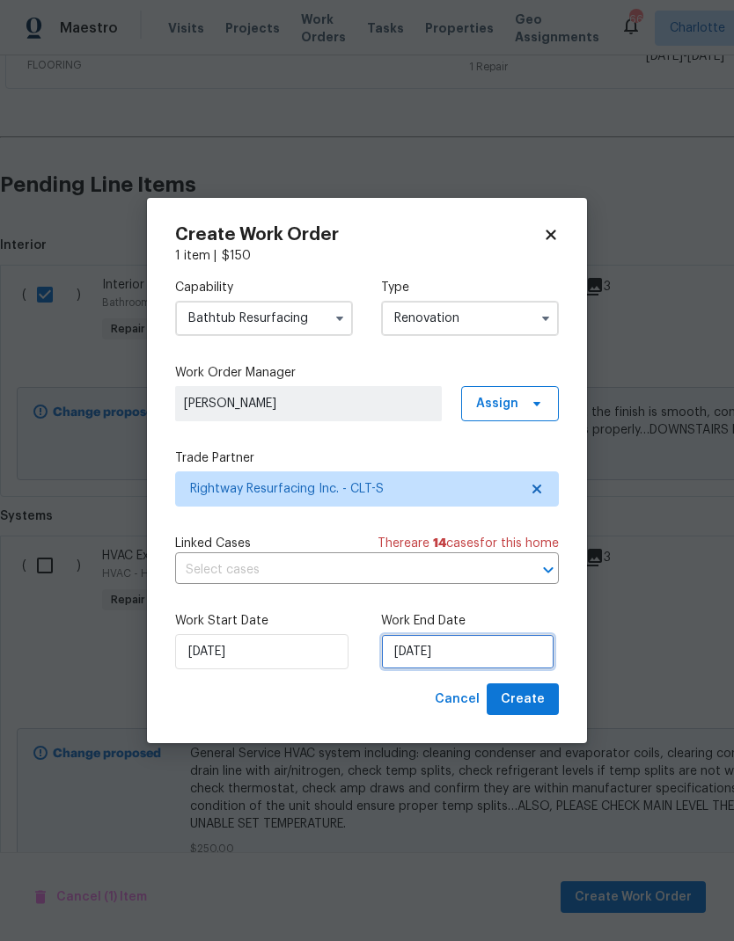
click at [451, 653] on input "[DATE]" at bounding box center [467, 651] width 173 height 35
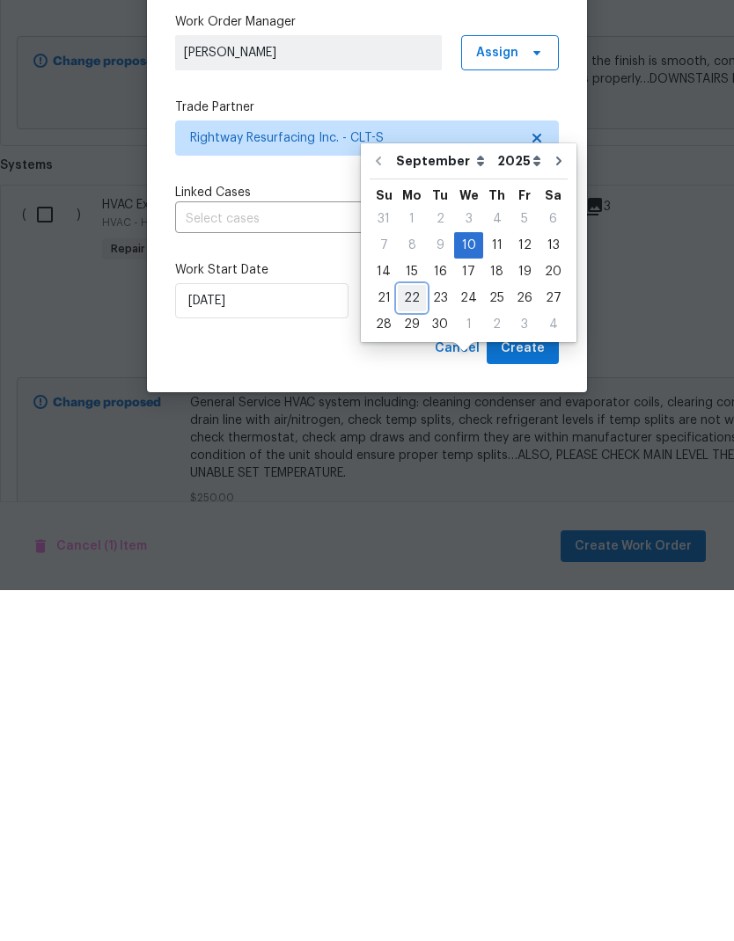
click at [415, 637] on div "22" at bounding box center [412, 649] width 28 height 25
type input "[DATE]"
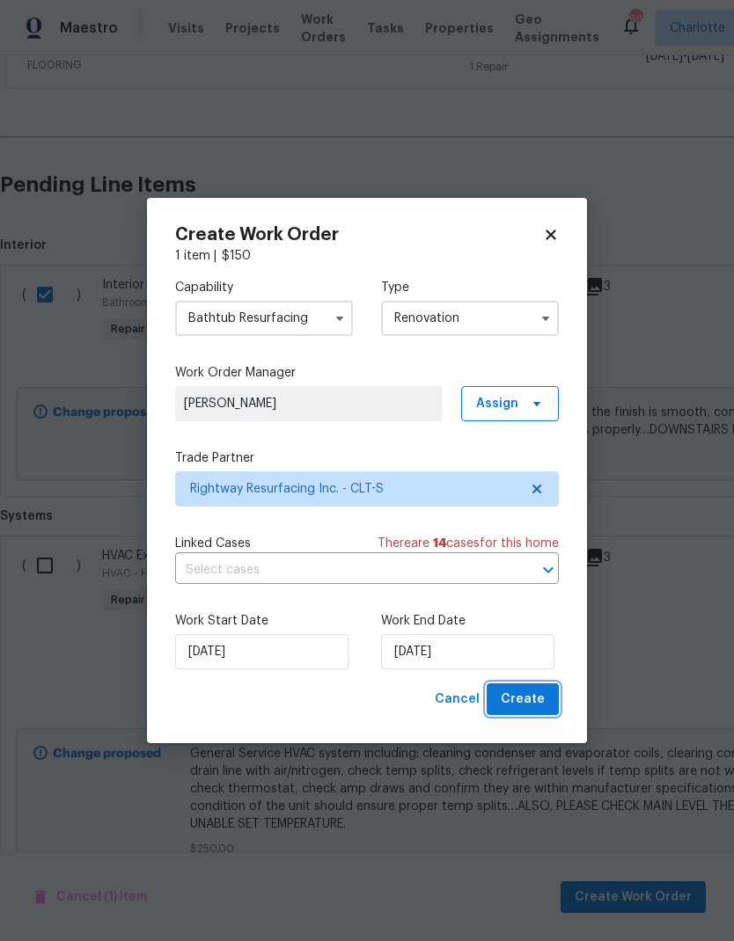
click at [527, 701] on span "Create" at bounding box center [522, 700] width 44 height 22
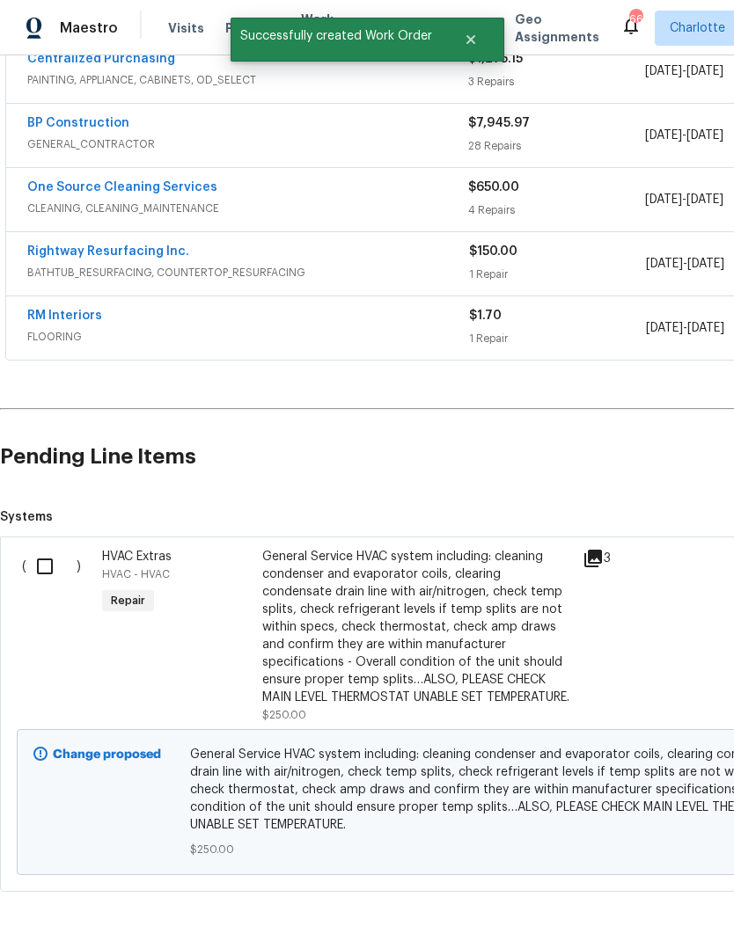
click at [47, 548] on input "checkbox" at bounding box center [51, 566] width 50 height 37
checkbox input "true"
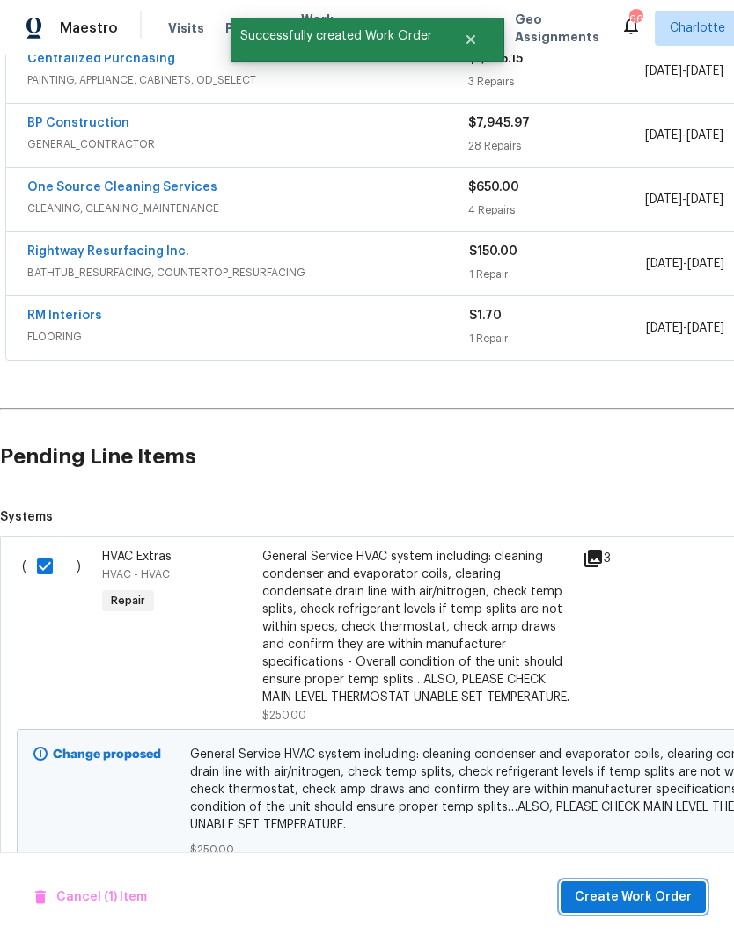
click at [640, 892] on span "Create Work Order" at bounding box center [632, 898] width 117 height 22
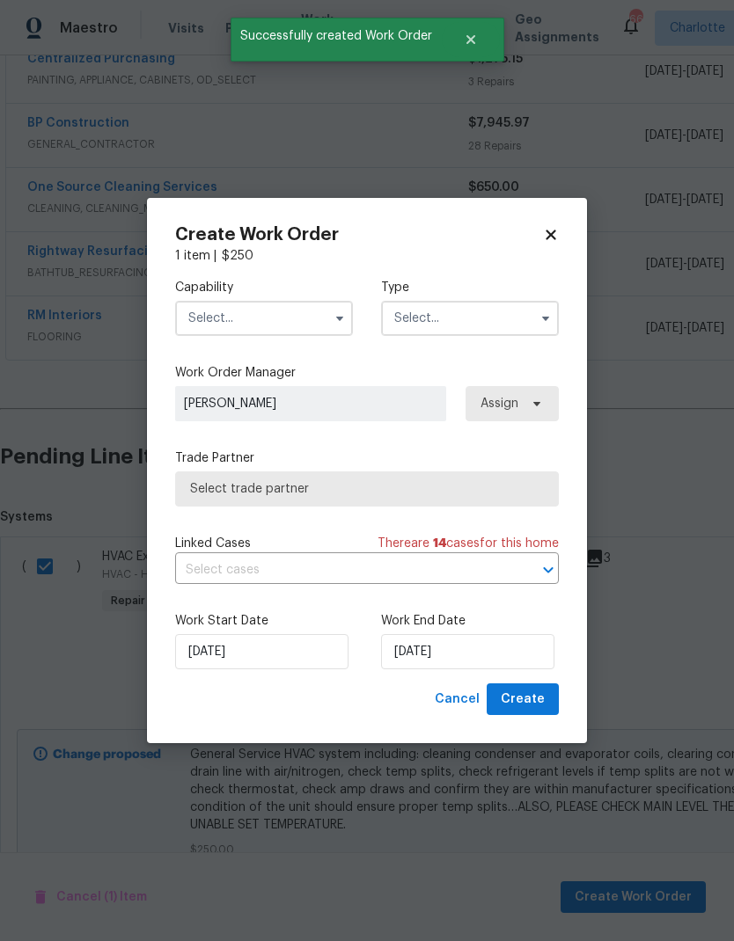
click at [297, 315] on input "text" at bounding box center [264, 318] width 178 height 35
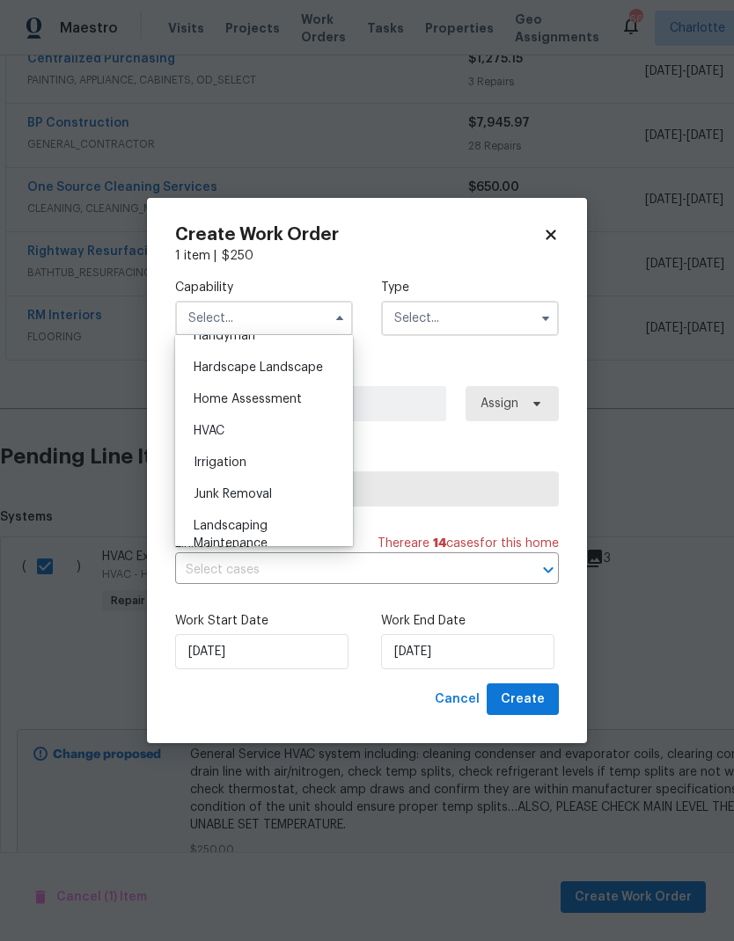
scroll to position [986, 0]
click at [283, 434] on div "HVAC" at bounding box center [263, 432] width 169 height 32
type input "HVAC"
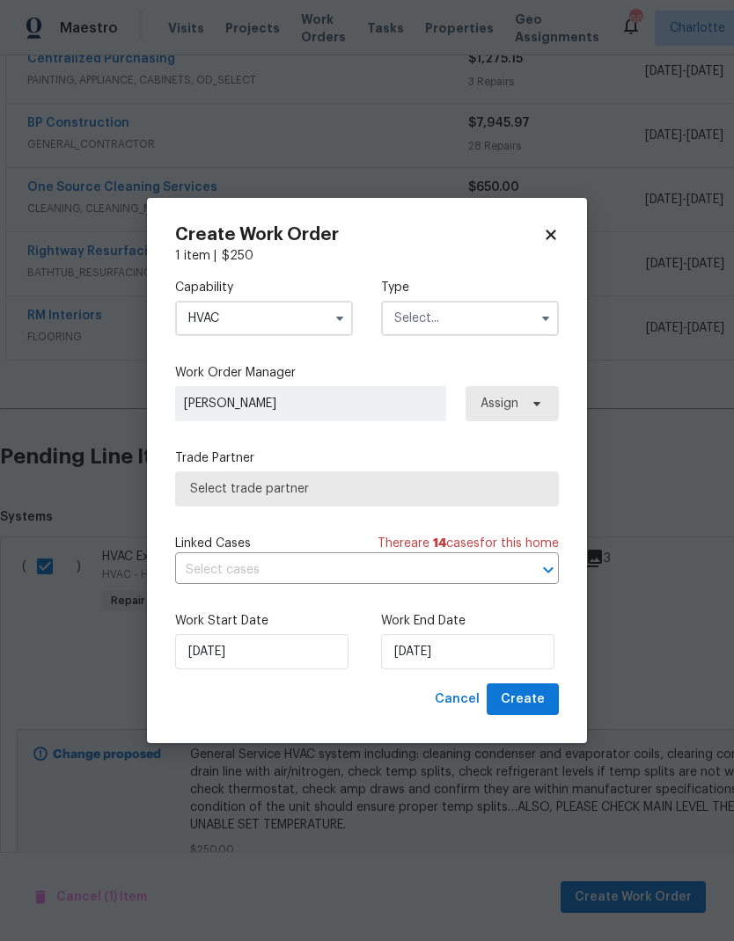
click at [481, 314] on input "text" at bounding box center [470, 318] width 178 height 35
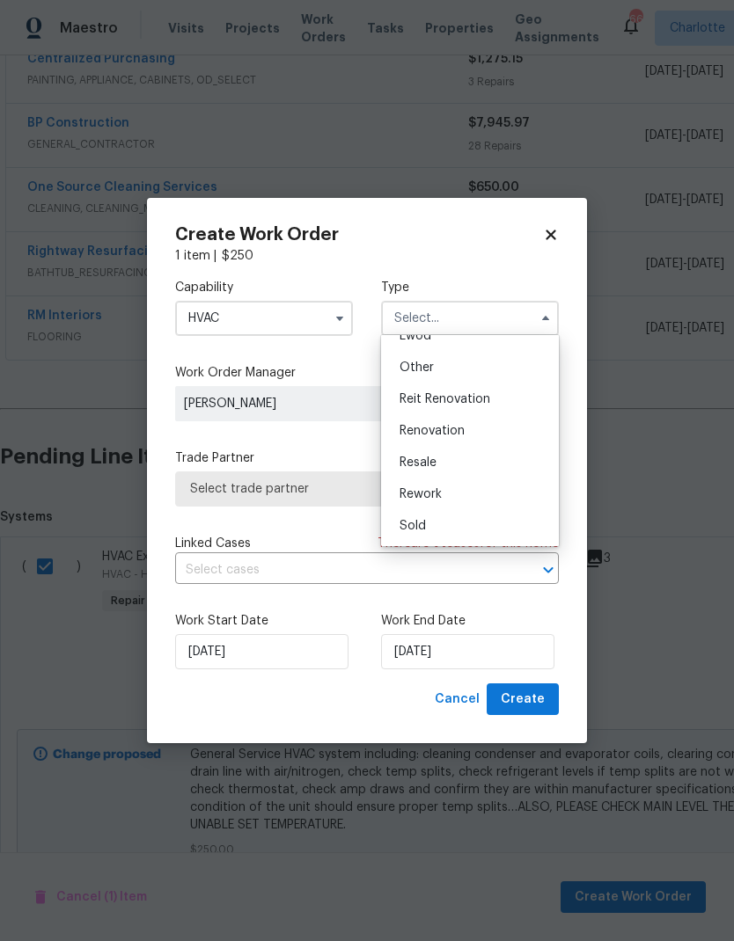
scroll to position [209, 0]
click at [473, 430] on div "Renovation" at bounding box center [469, 431] width 169 height 32
type input "Renovation"
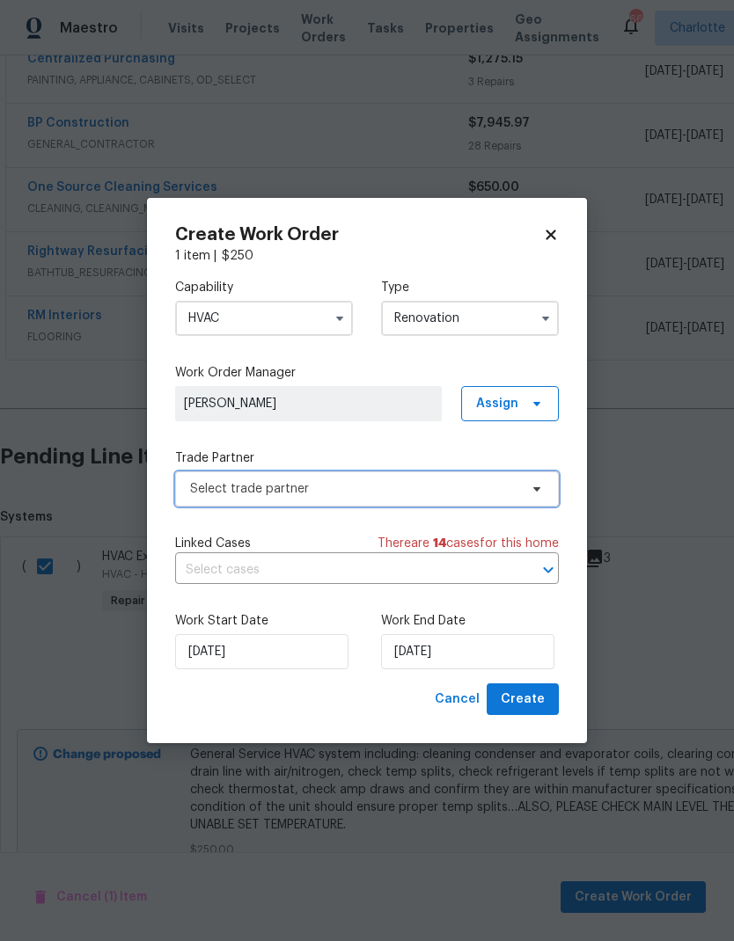
click at [512, 487] on span "Select trade partner" at bounding box center [354, 489] width 328 height 18
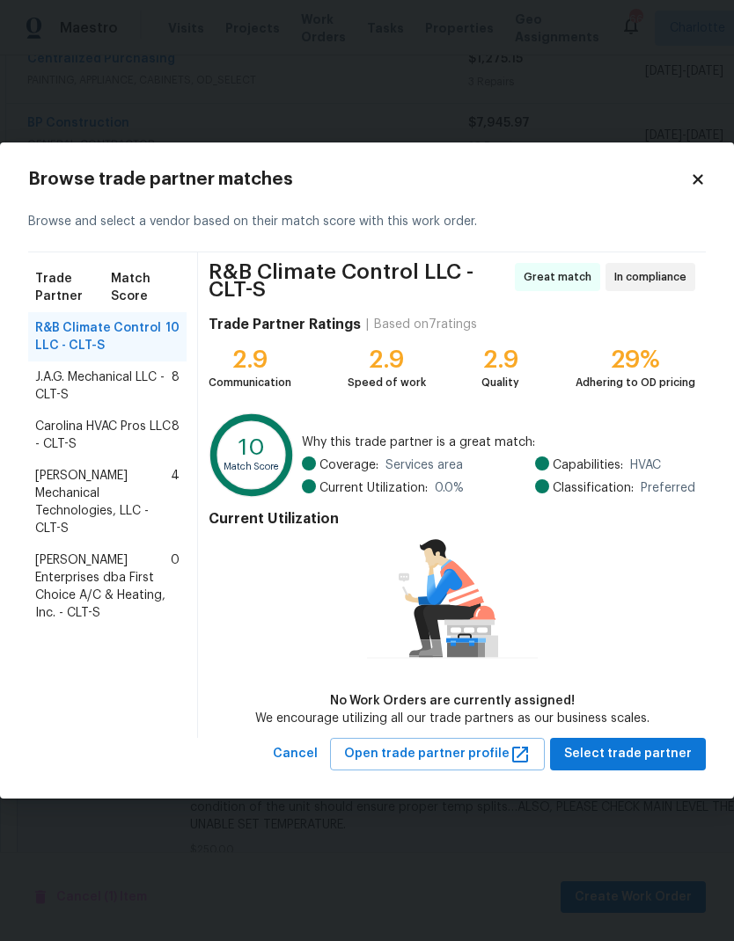
click at [69, 485] on span "[PERSON_NAME] Mechanical Technologies, LLC - CLT-S" at bounding box center [102, 502] width 135 height 70
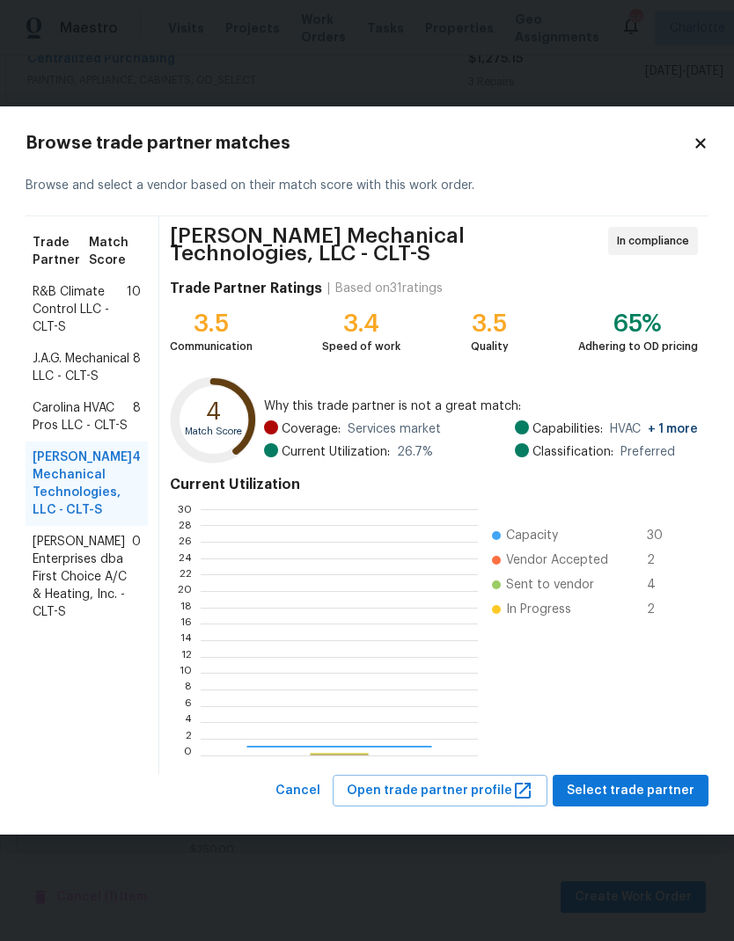
scroll to position [246, 276]
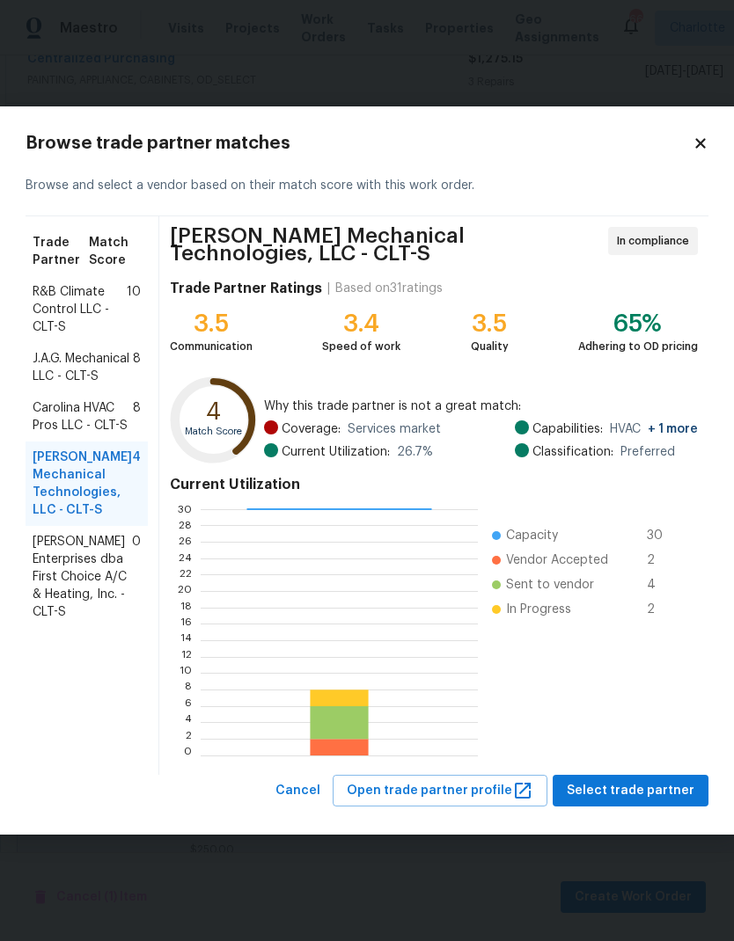
click at [52, 302] on span "R&B Climate Control LLC - CLT-S" at bounding box center [80, 309] width 94 height 53
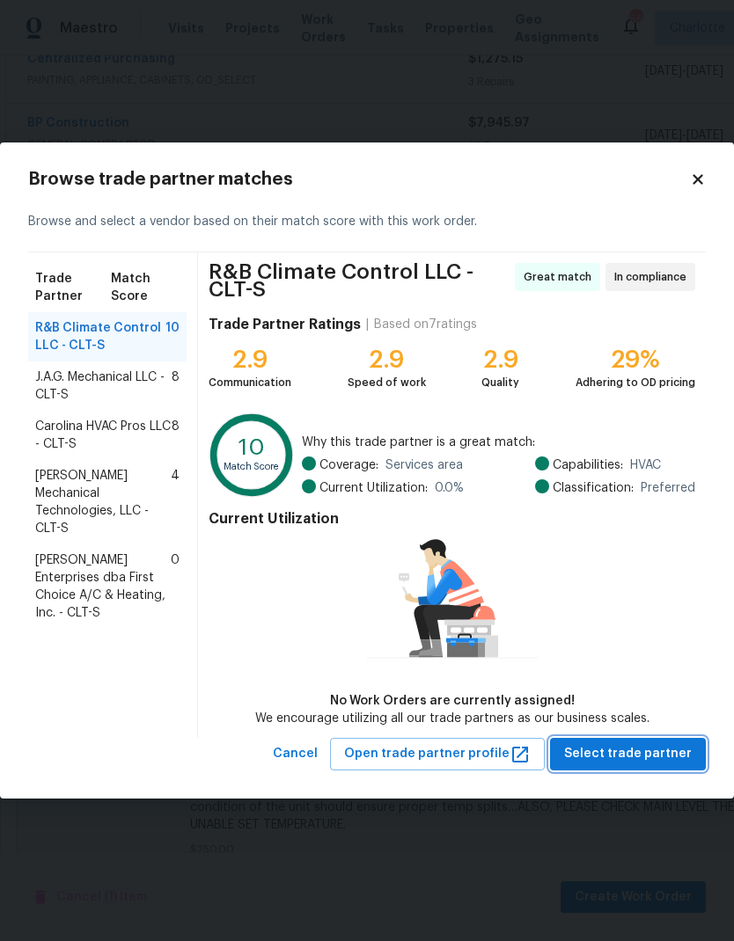
click at [657, 769] on button "Select trade partner" at bounding box center [628, 754] width 156 height 33
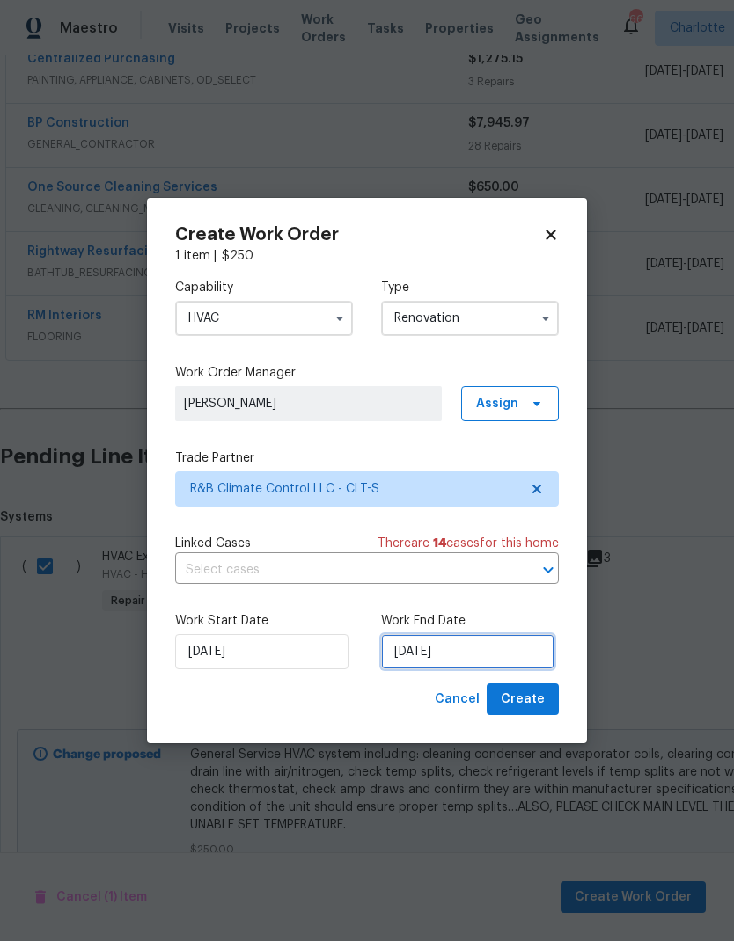
click at [461, 661] on input "[DATE]" at bounding box center [467, 651] width 173 height 35
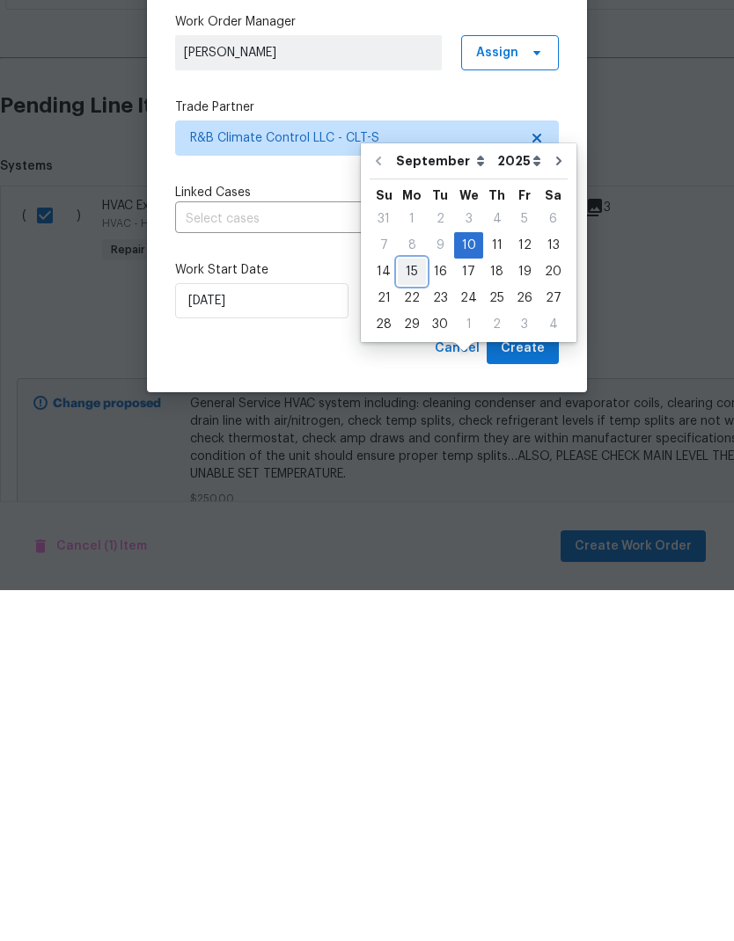
click at [415, 610] on div "15" at bounding box center [412, 622] width 28 height 25
type input "[DATE]"
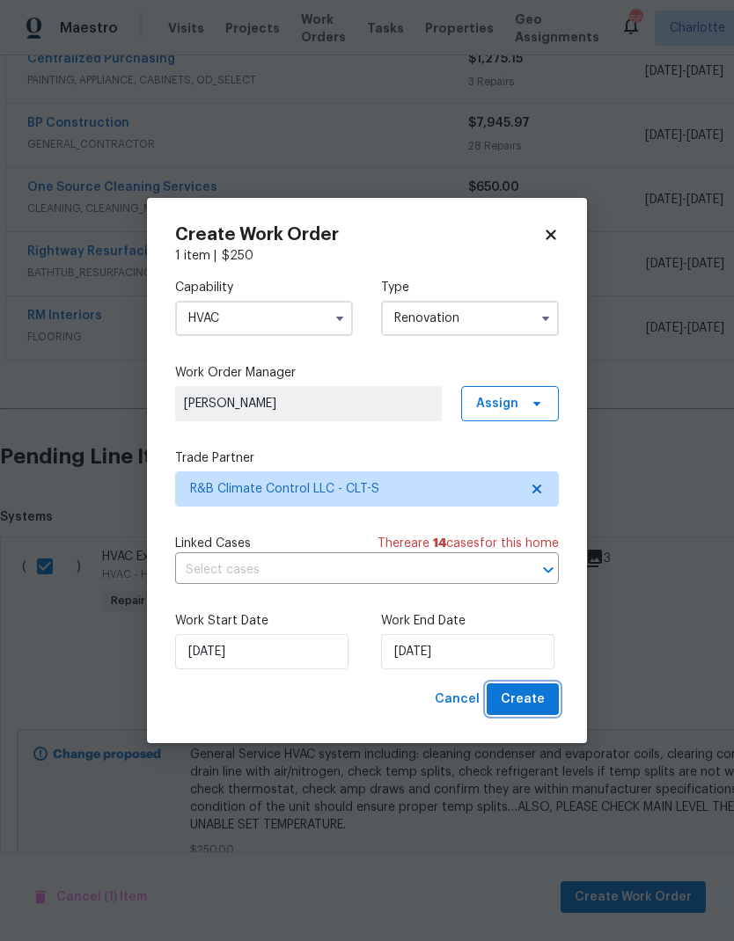
click at [529, 705] on span "Create" at bounding box center [522, 700] width 44 height 22
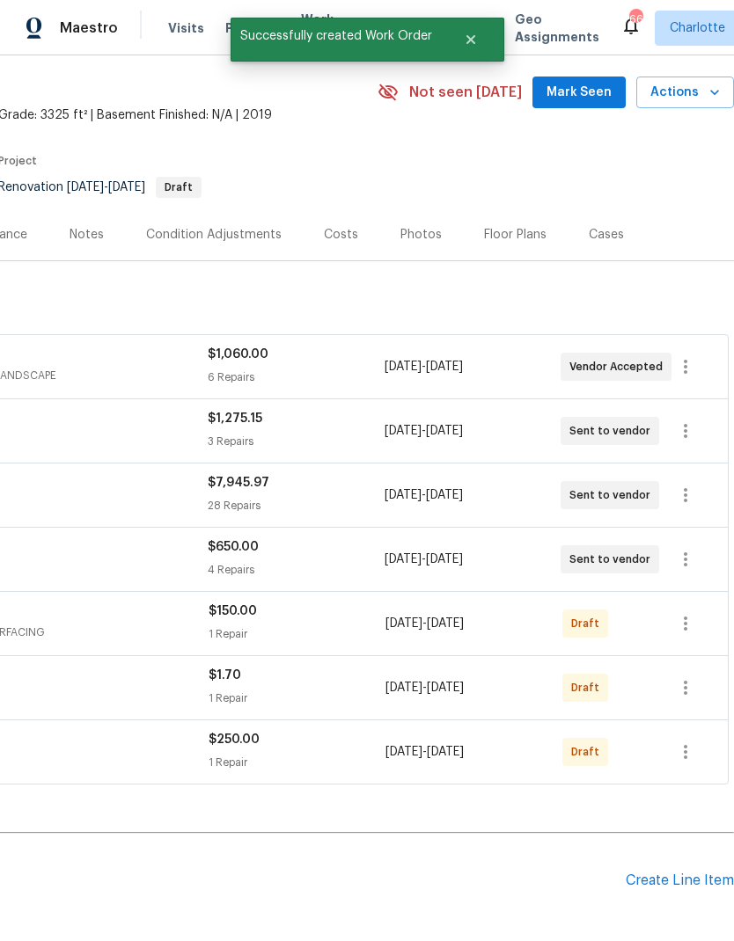
scroll to position [57, 260]
click at [693, 357] on icon "button" at bounding box center [685, 367] width 21 height 21
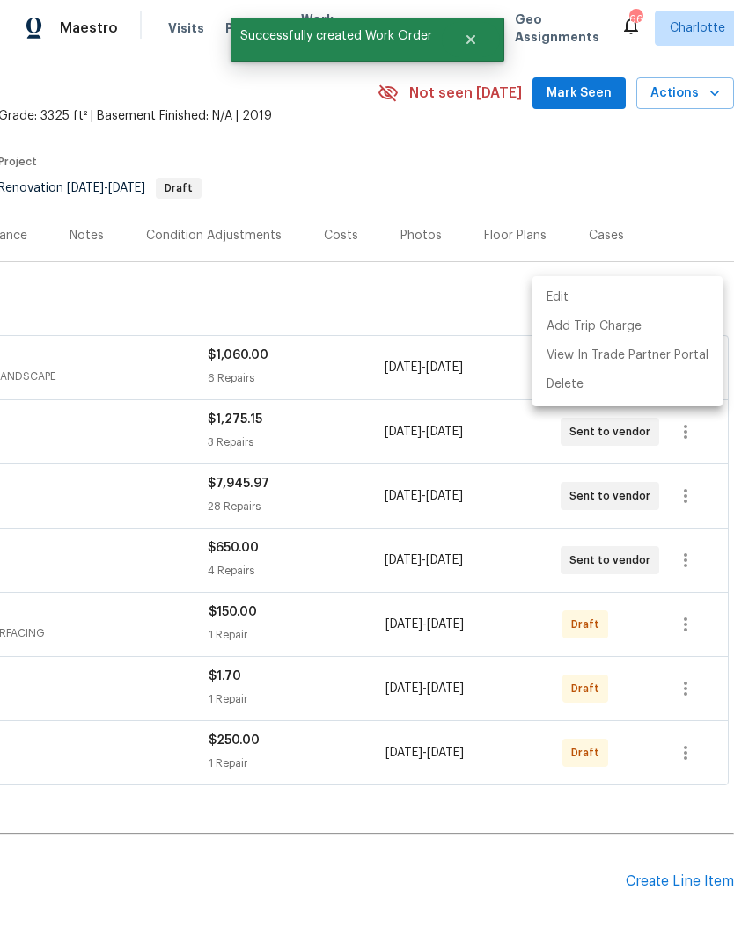
click at [606, 306] on li "Edit" at bounding box center [627, 297] width 190 height 29
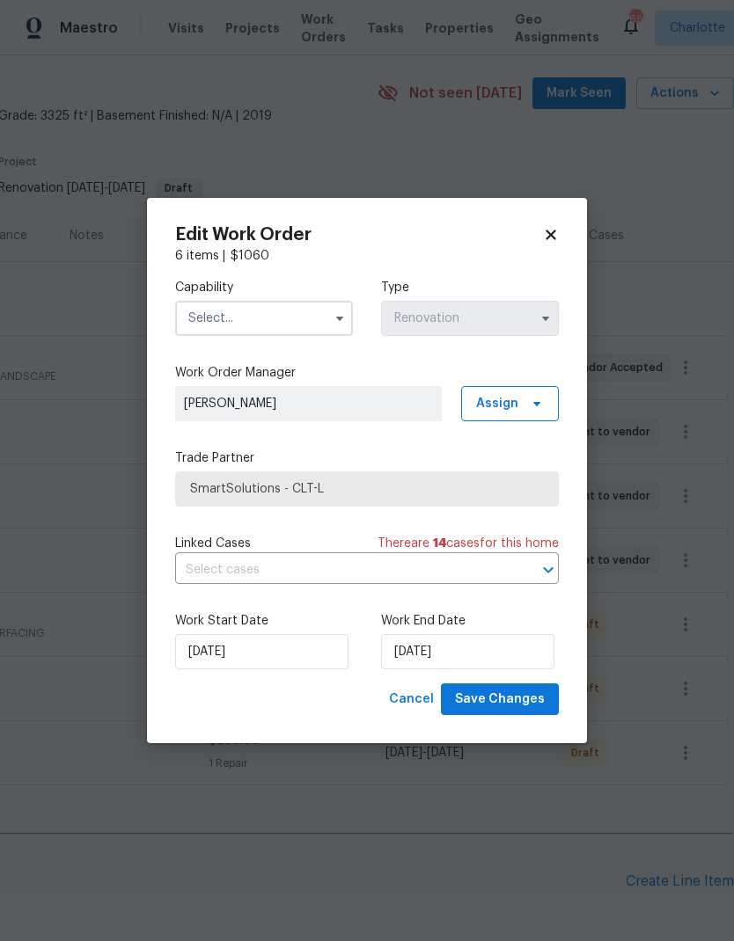
click at [316, 320] on input "text" at bounding box center [264, 318] width 178 height 35
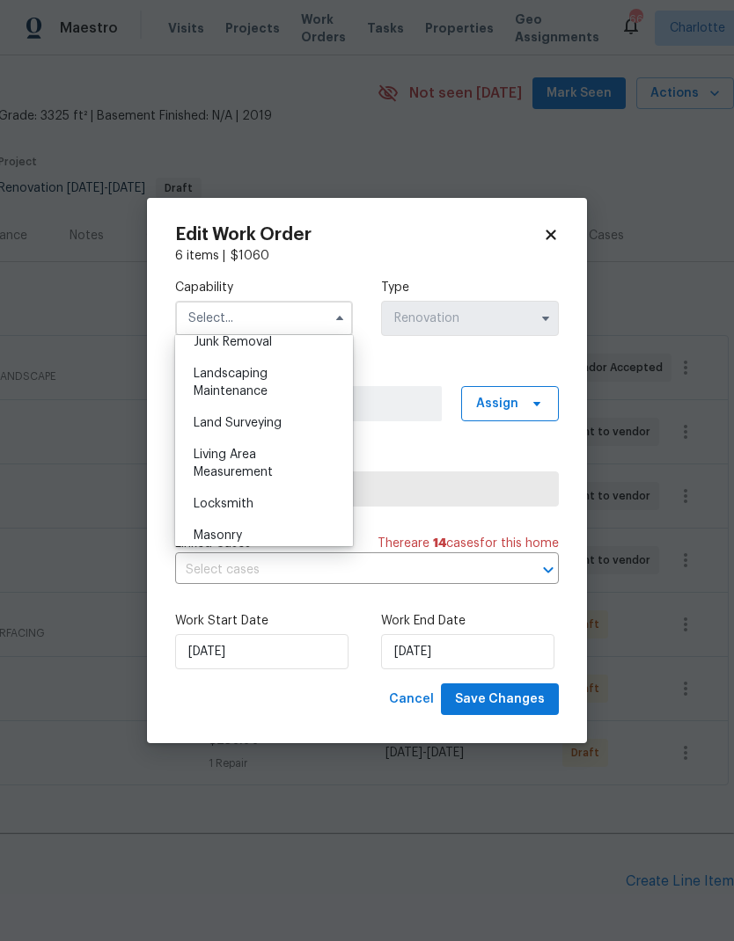
scroll to position [1145, 0]
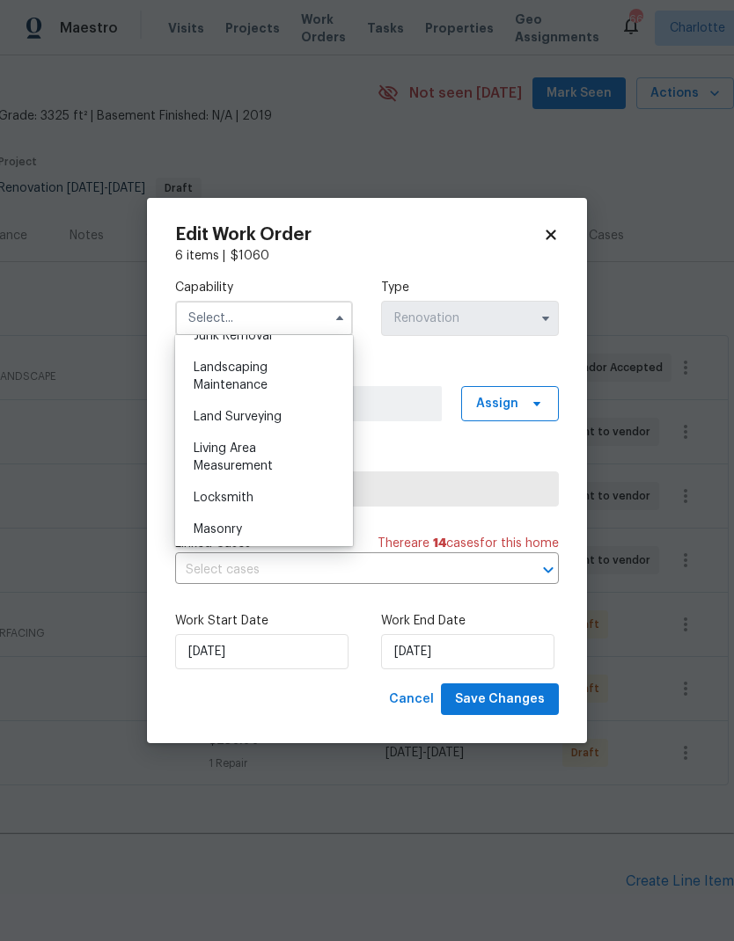
click at [265, 386] on span "Landscaping Maintenance" at bounding box center [230, 376] width 74 height 30
type input "Landscaping Maintenance"
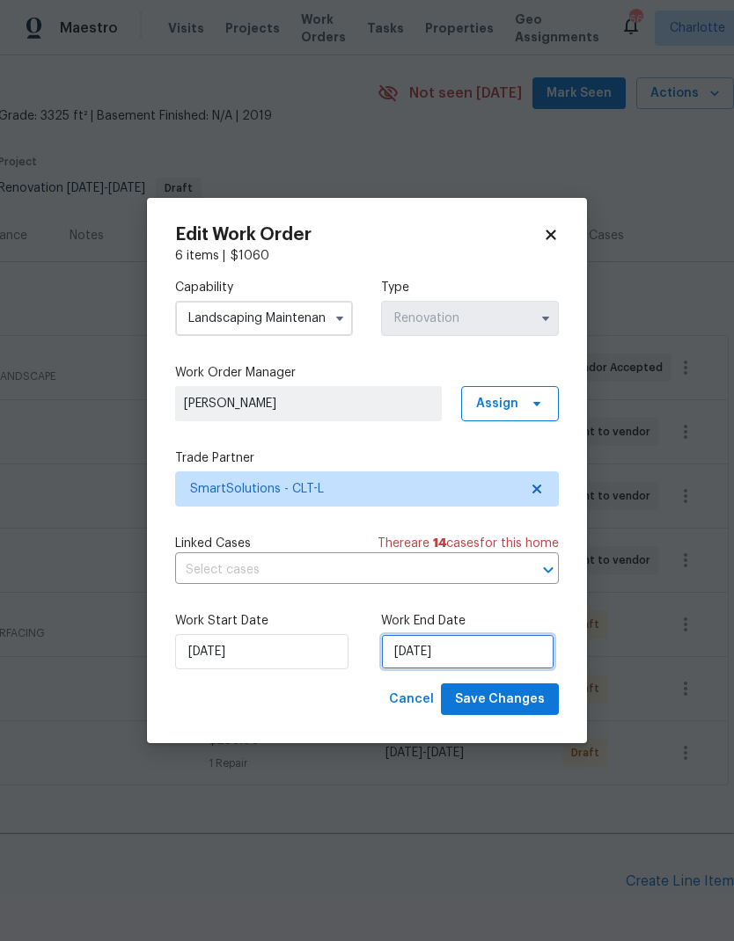
click at [435, 653] on input "[DATE]" at bounding box center [467, 651] width 173 height 35
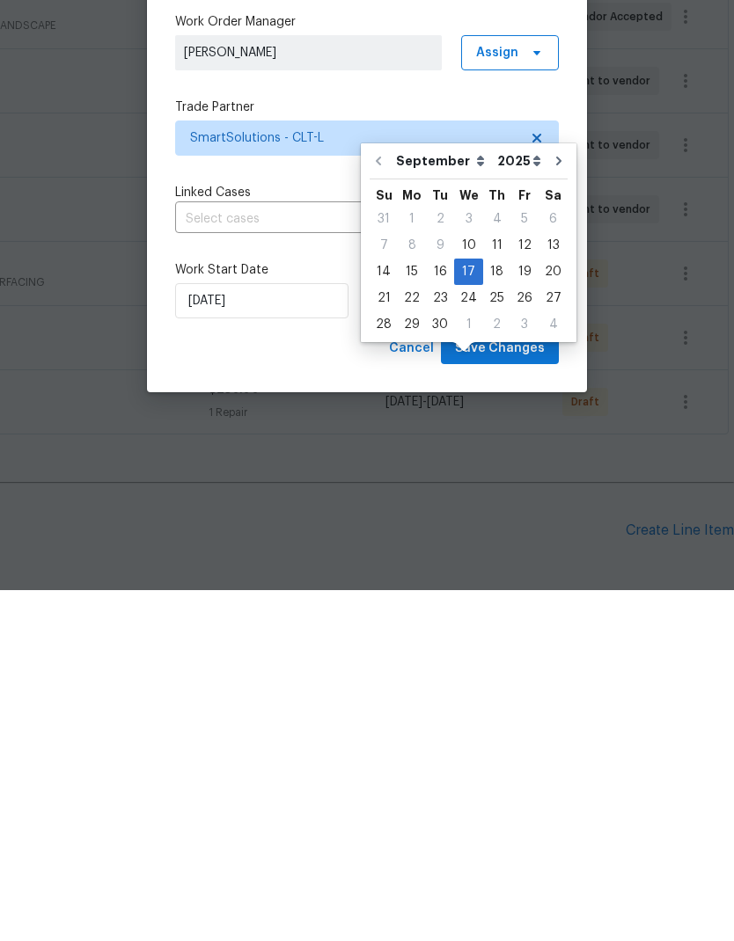
click at [368, 368] on div "Edit Work Order 6 items | $ 1060 Capability Landscaping Maintenance Type Renova…" at bounding box center [367, 471] width 440 height 546
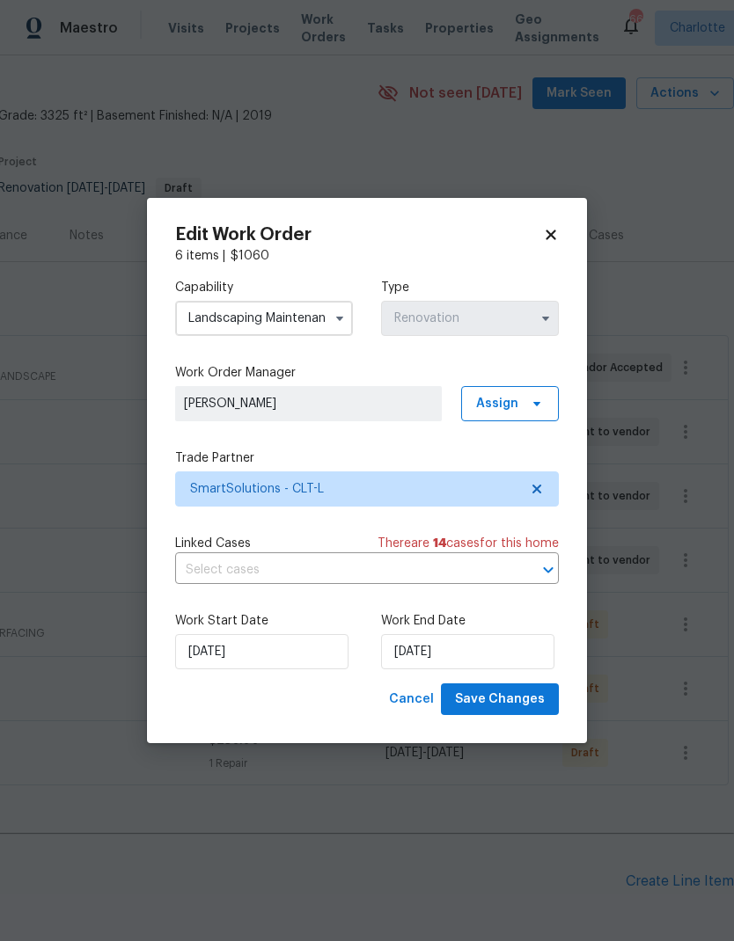
click at [539, 245] on div "Edit Work Order 6 items | $ 1060 Capability Landscaping Maintenance Type Renova…" at bounding box center [366, 471] width 383 height 490
click at [557, 234] on icon at bounding box center [551, 235] width 16 height 16
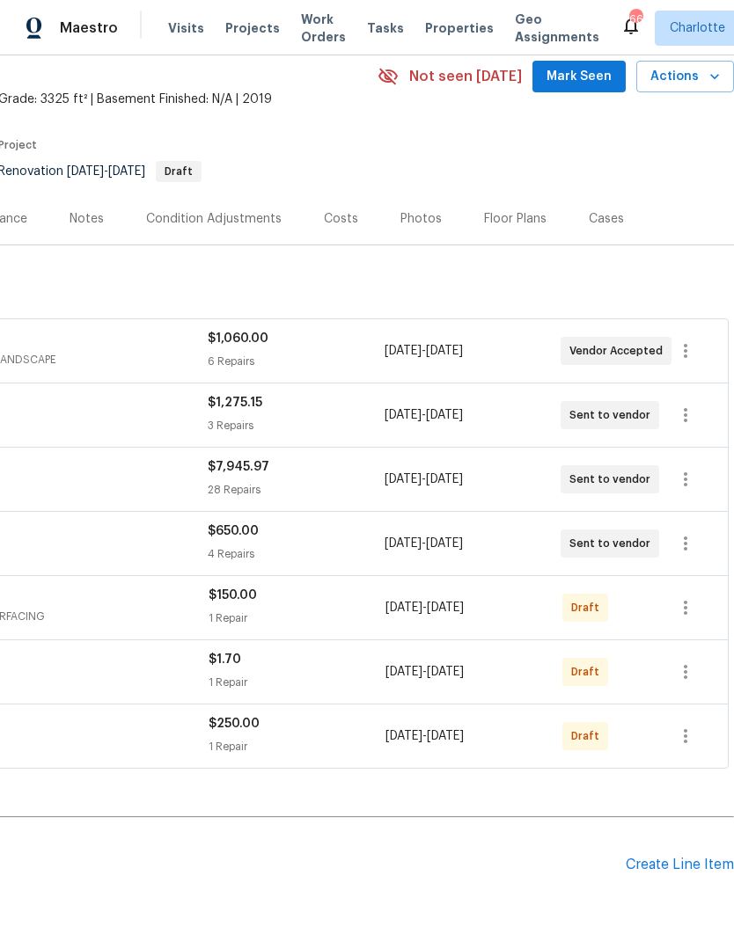
scroll to position [75, 260]
click at [687, 596] on icon "button" at bounding box center [685, 606] width 21 height 21
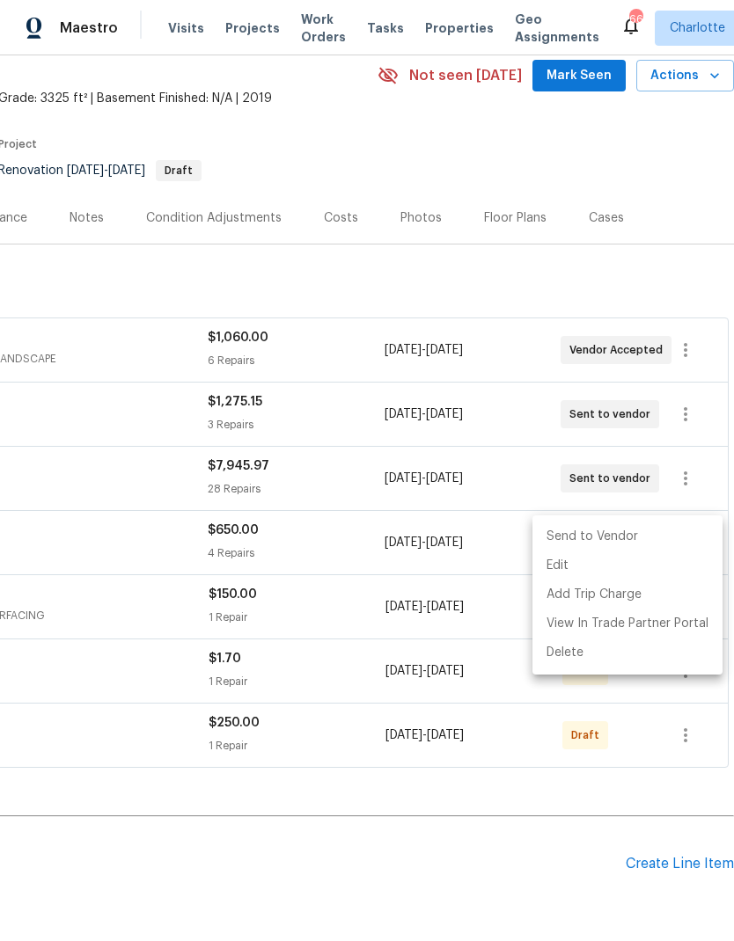
click at [643, 539] on li "Send to Vendor" at bounding box center [627, 536] width 190 height 29
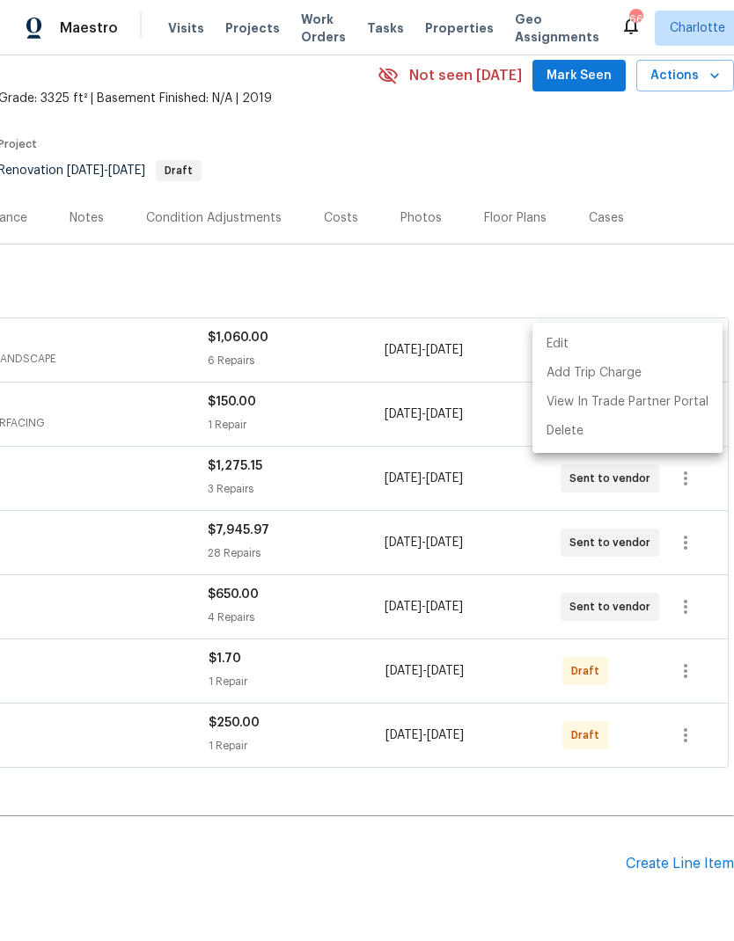
click at [595, 839] on div at bounding box center [367, 470] width 734 height 941
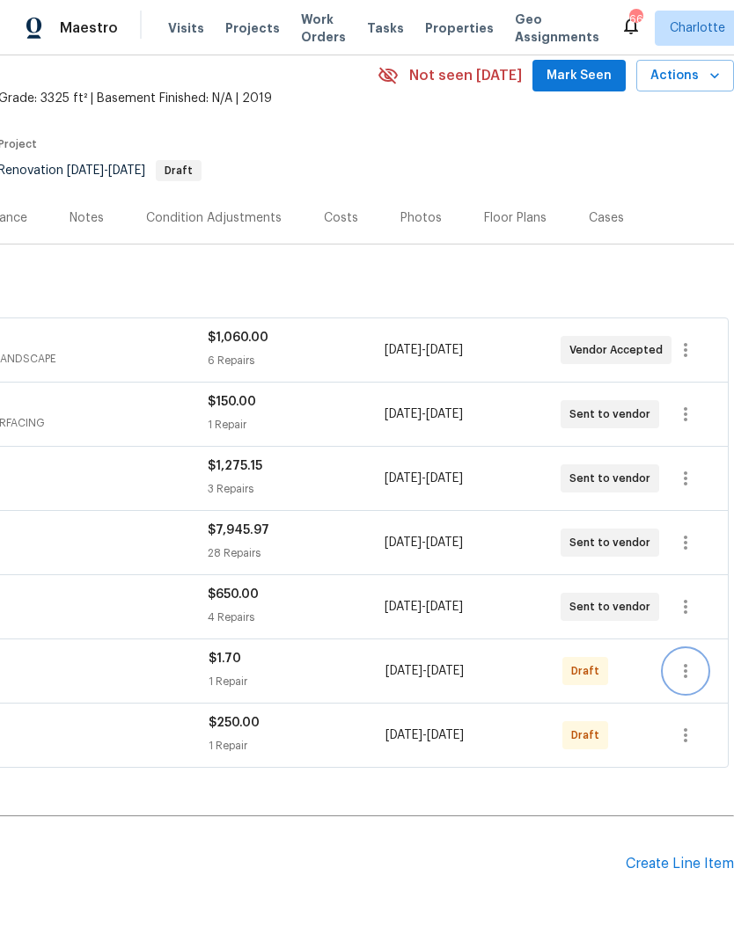
click at [694, 650] on button "button" at bounding box center [685, 671] width 42 height 42
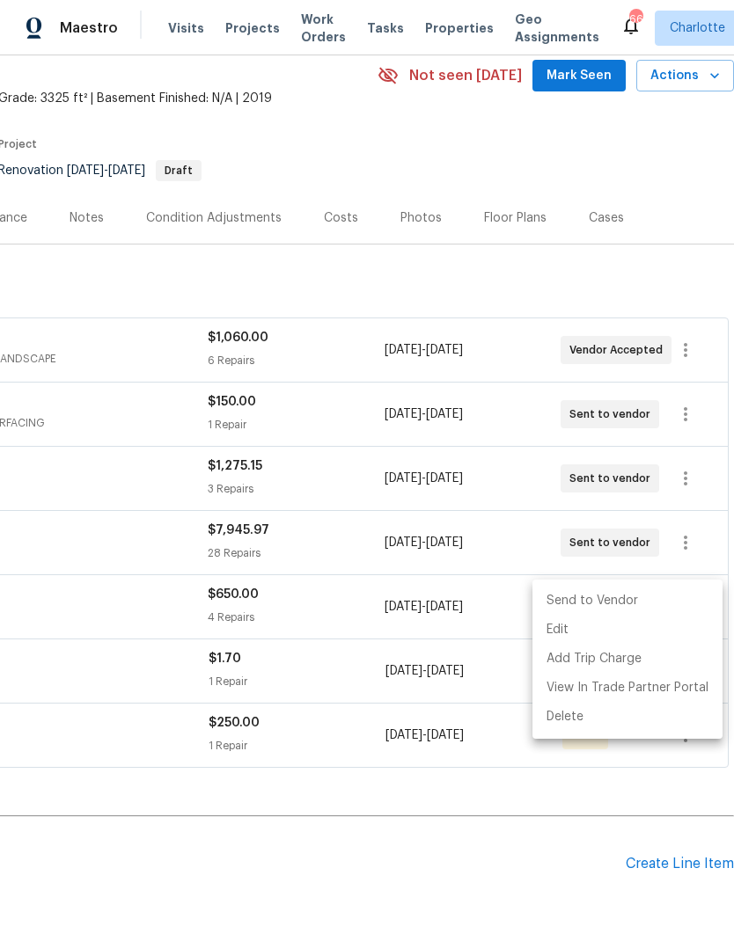
click at [673, 612] on li "Send to Vendor" at bounding box center [627, 601] width 190 height 29
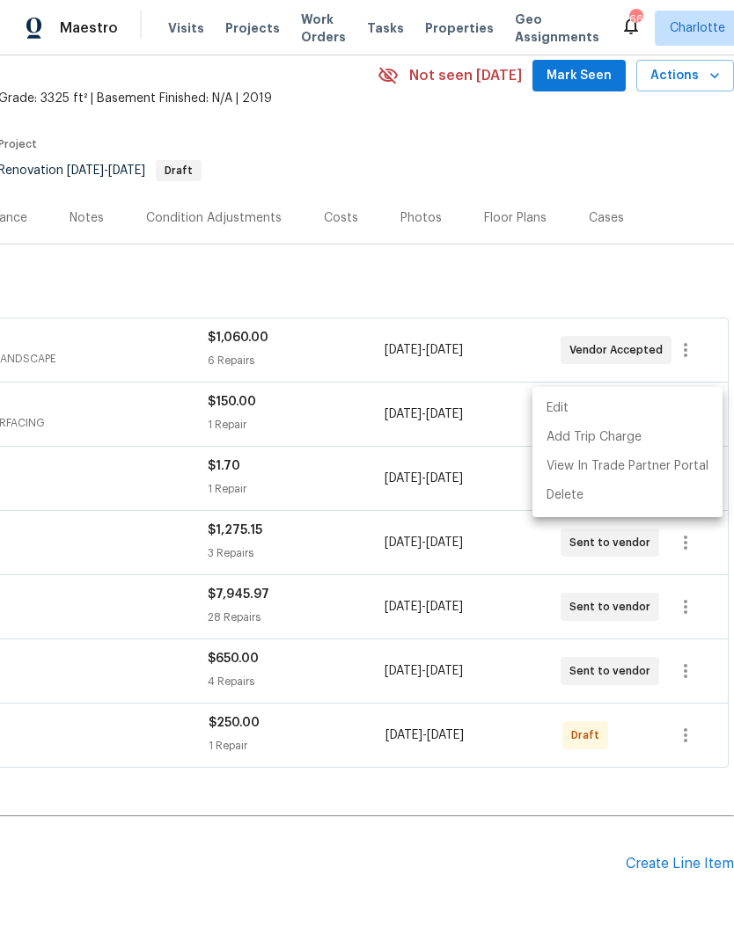
click at [631, 843] on div at bounding box center [367, 470] width 734 height 941
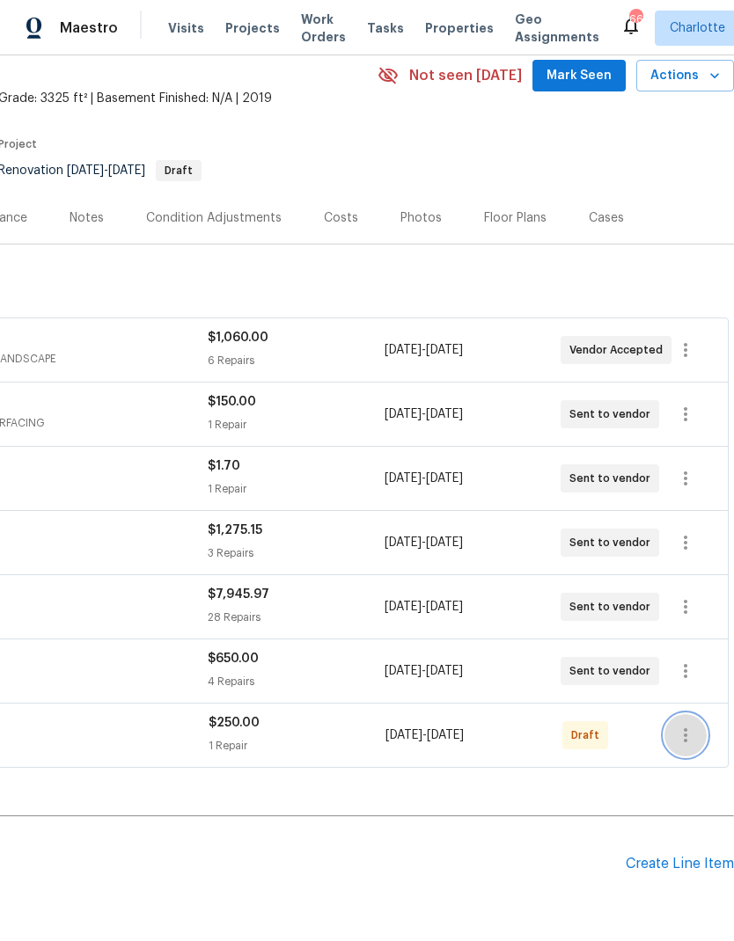
click at [692, 725] on icon "button" at bounding box center [685, 735] width 21 height 21
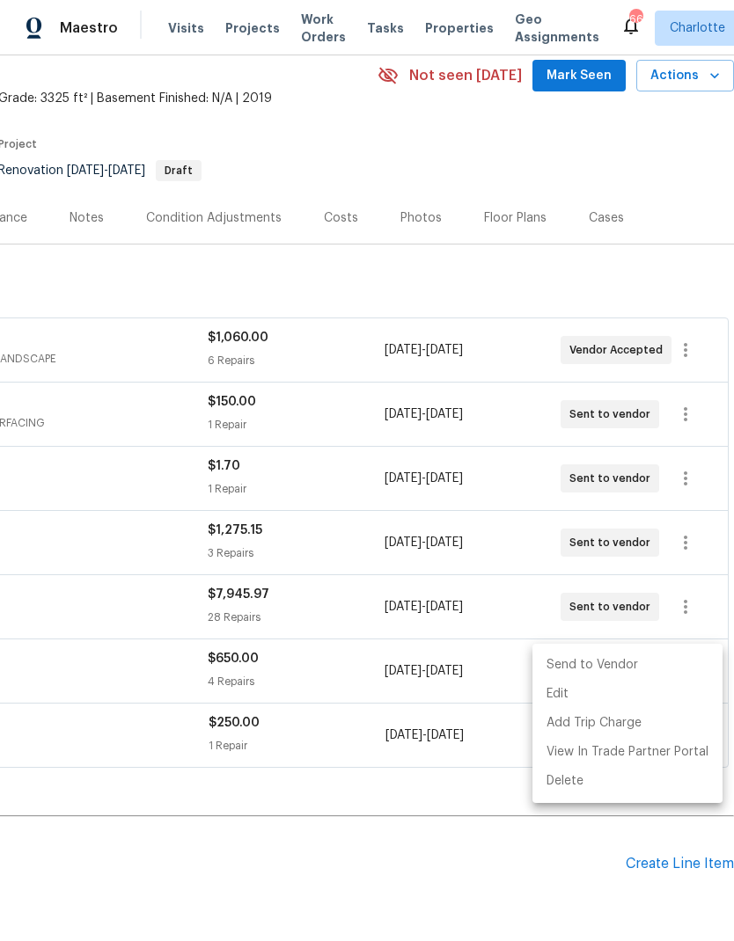
click at [648, 675] on li "Send to Vendor" at bounding box center [627, 665] width 190 height 29
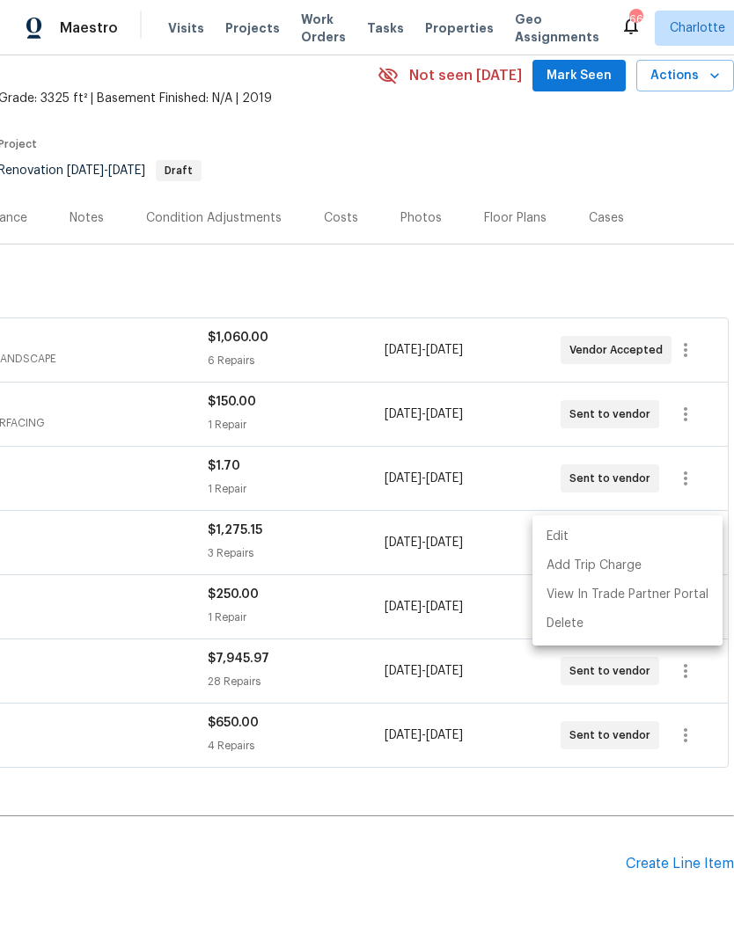
click at [610, 856] on div at bounding box center [367, 470] width 734 height 941
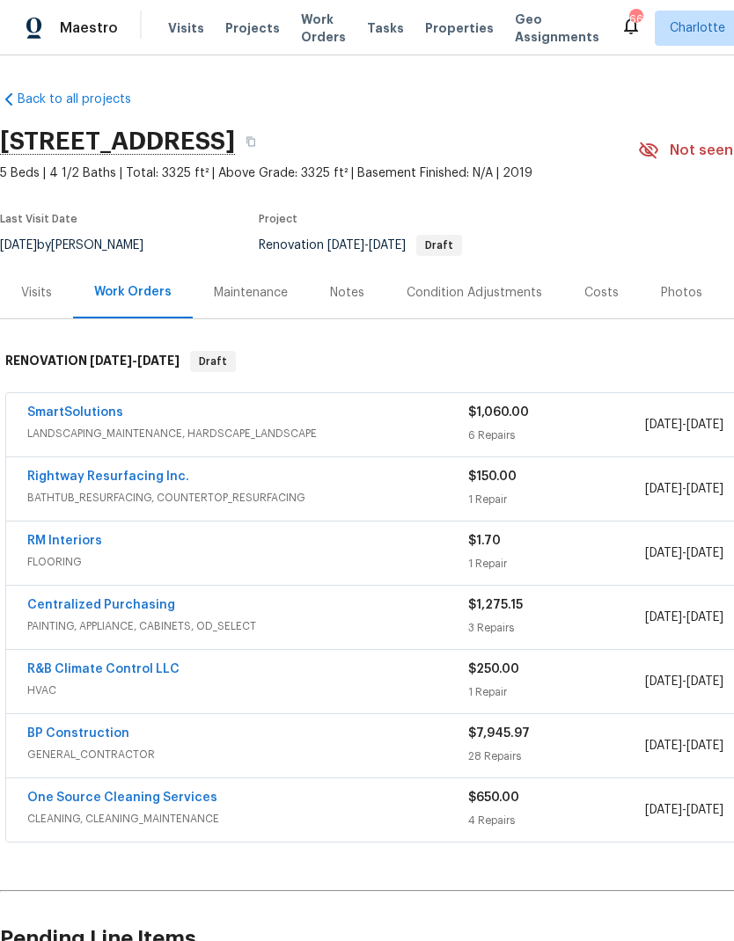
scroll to position [0, 0]
